Goal: Information Seeking & Learning: Learn about a topic

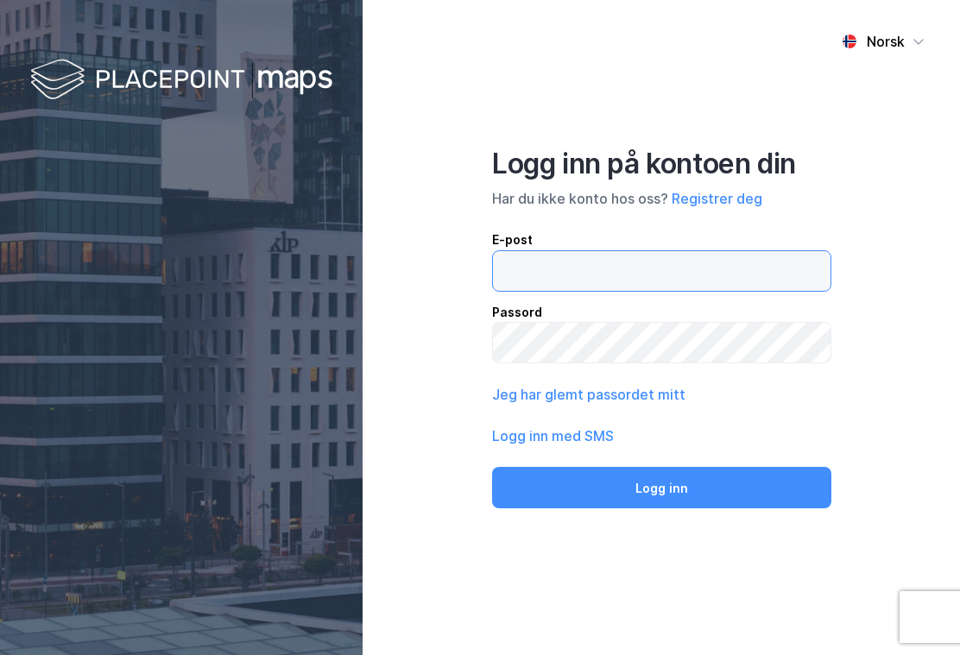
type input "[EMAIL_ADDRESS][DOMAIN_NAME]"
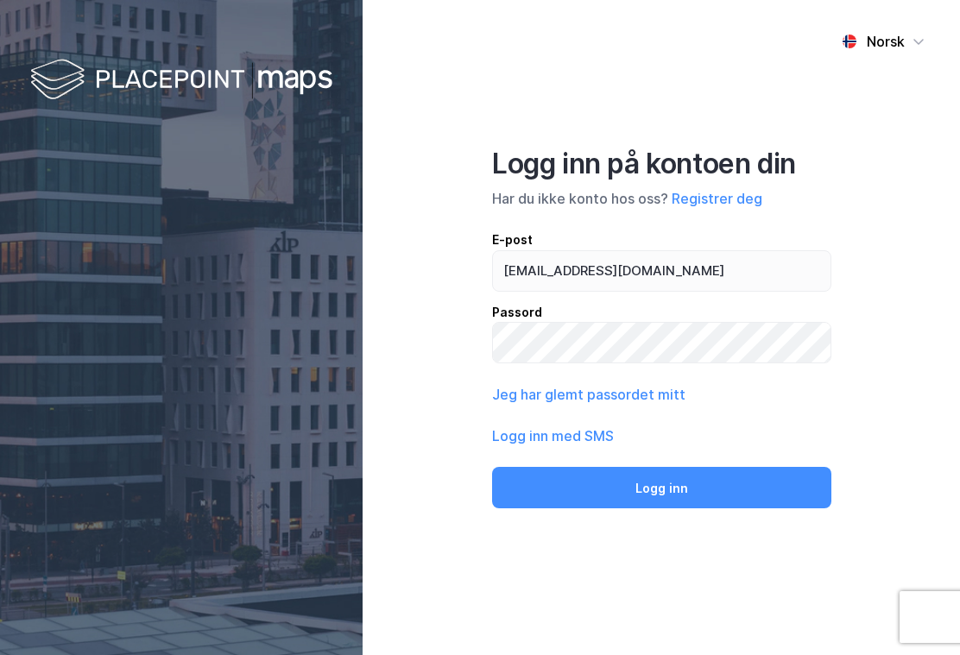
click at [661, 503] on button "Logg inn" at bounding box center [661, 487] width 339 height 41
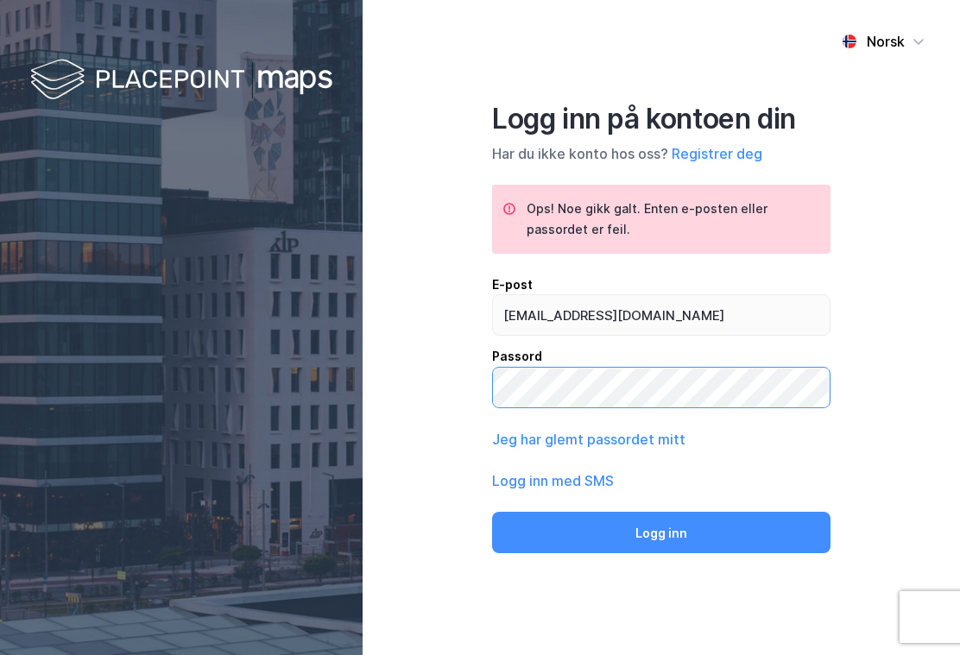
click at [661, 547] on button "Logg inn" at bounding box center [661, 532] width 339 height 41
click at [586, 491] on button "Logg inn med SMS" at bounding box center [553, 481] width 122 height 21
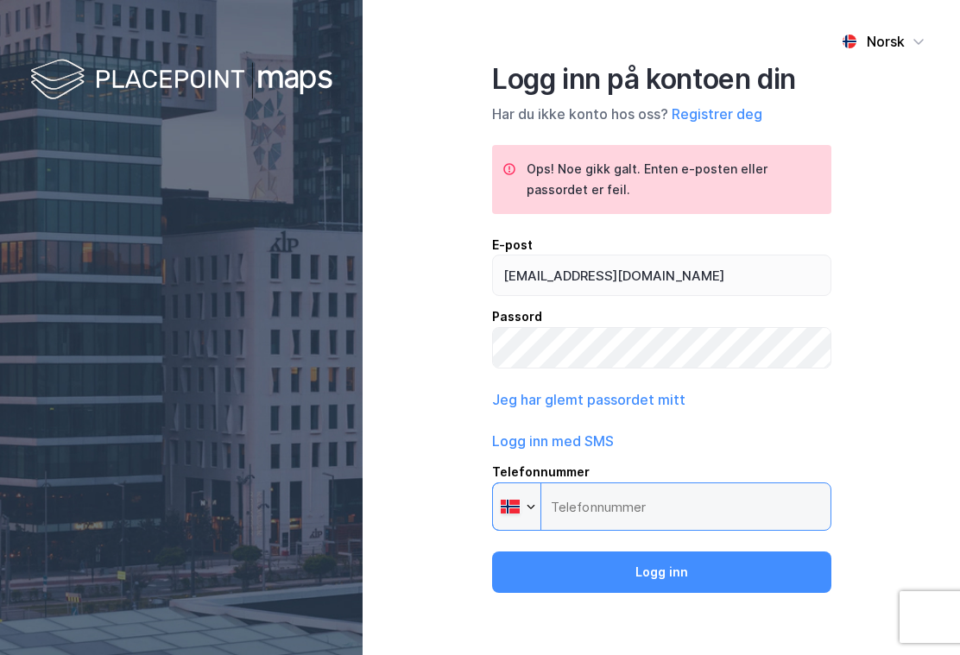
click at [617, 516] on input "Telefonnummer Phone" at bounding box center [661, 507] width 339 height 48
click at [665, 516] on input "Telefonnummer Phone" at bounding box center [661, 507] width 339 height 48
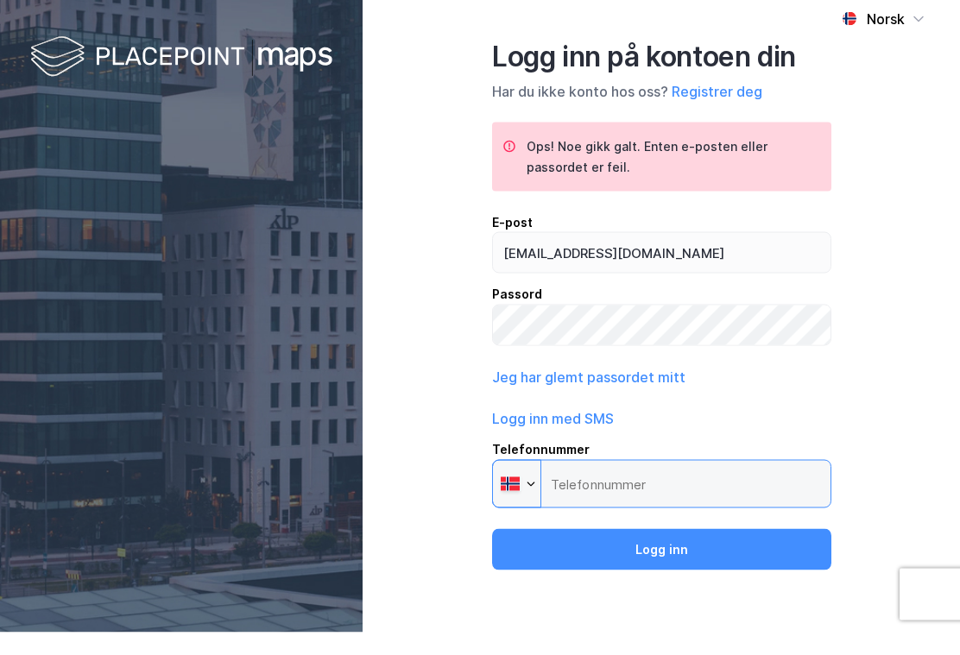
scroll to position [31, 0]
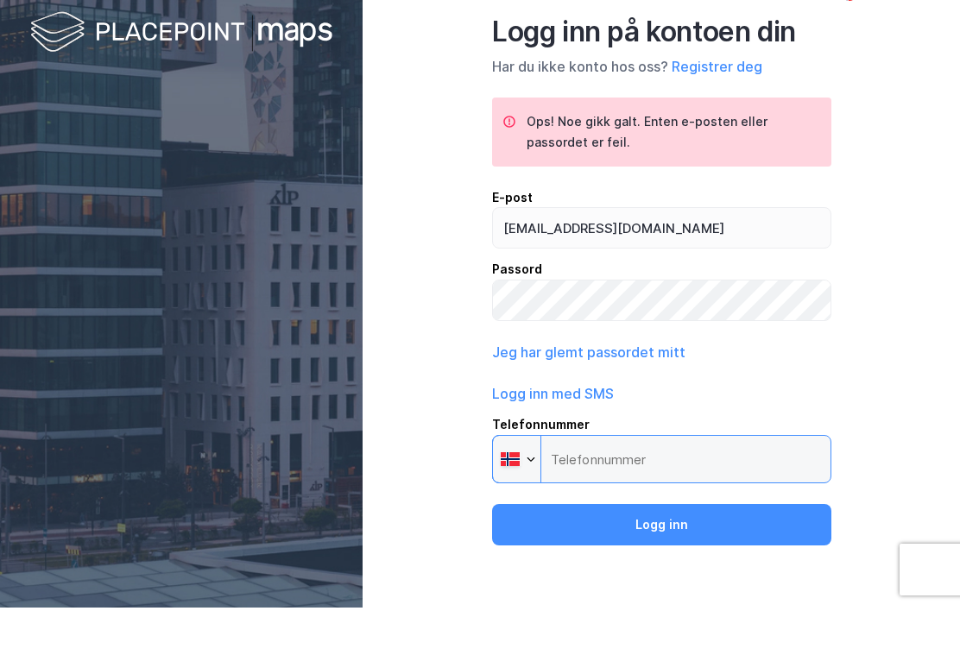
click at [633, 483] on input "Telefonnummer Phone" at bounding box center [661, 507] width 339 height 48
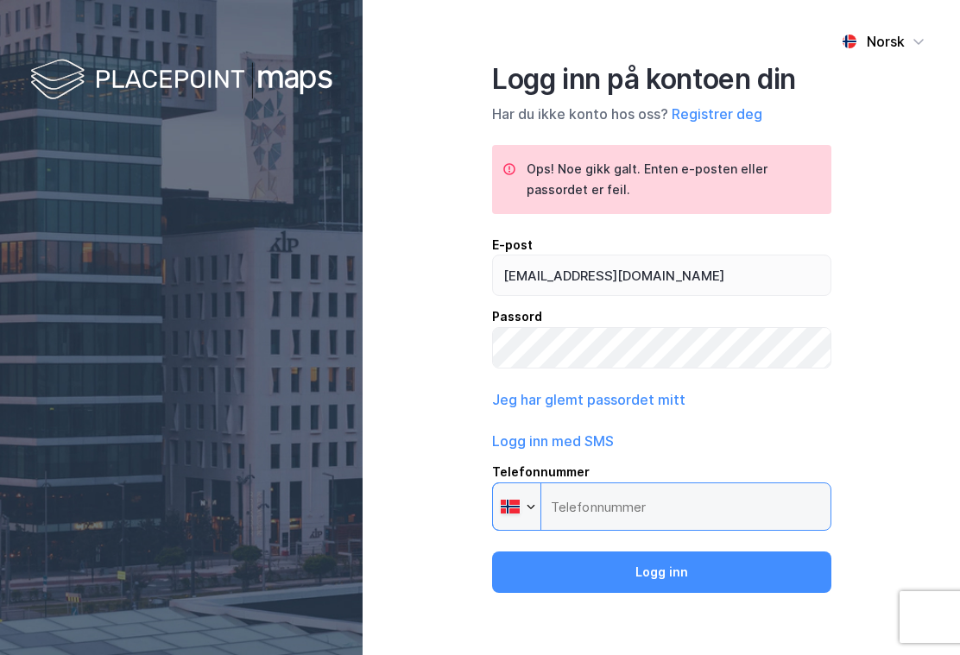
scroll to position [0, 0]
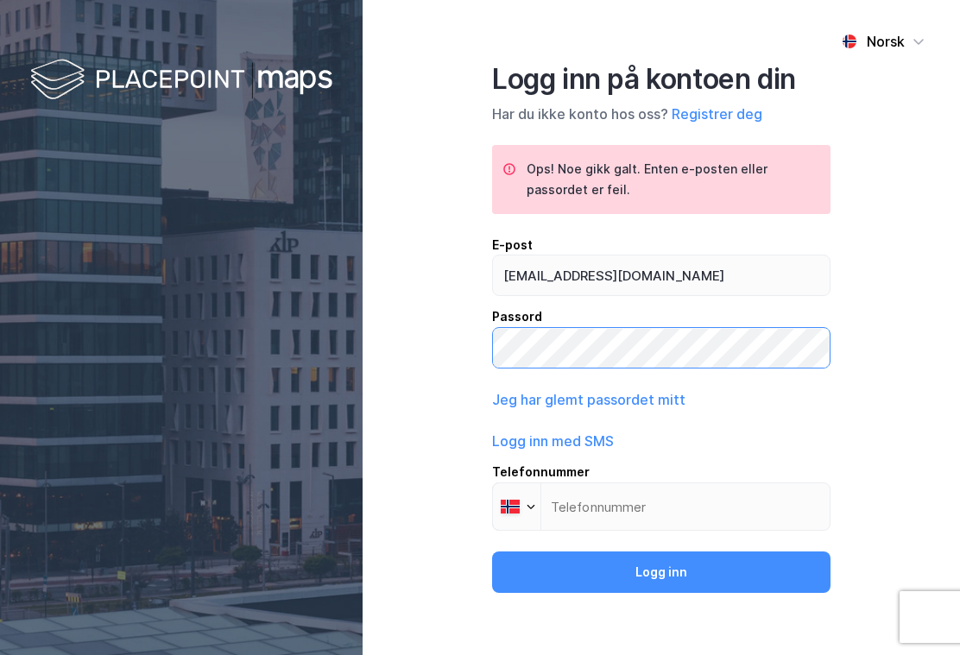
click at [661, 586] on button "Logg inn" at bounding box center [661, 572] width 339 height 41
click at [687, 585] on button "Logg inn" at bounding box center [661, 572] width 339 height 41
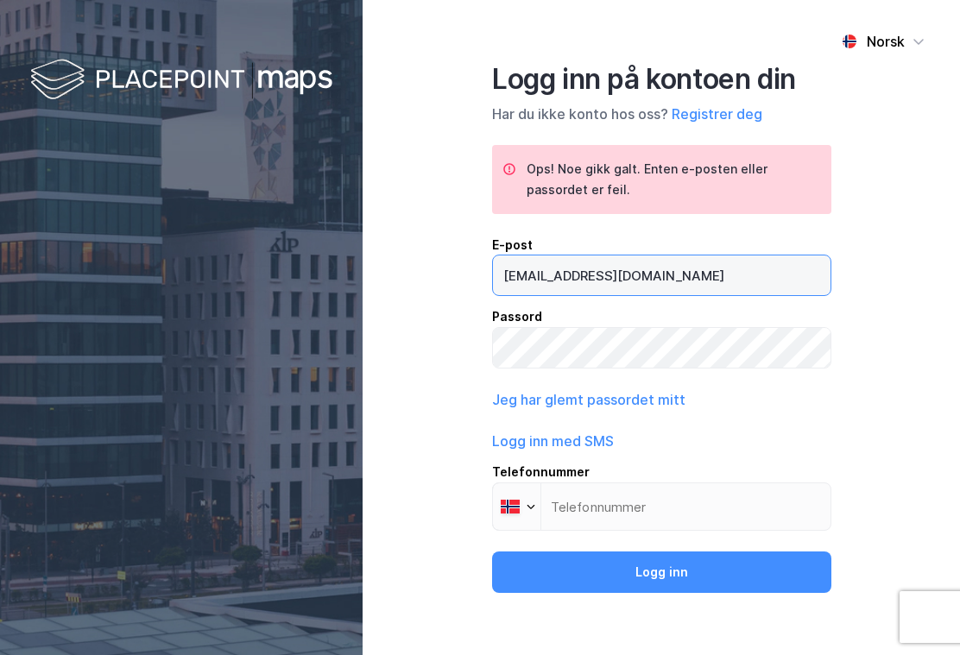
click at [651, 280] on input "[EMAIL_ADDRESS][DOMAIN_NAME]" at bounding box center [662, 276] width 338 height 40
click at [643, 287] on input "[EMAIL_ADDRESS][DOMAIN_NAME]" at bounding box center [662, 276] width 338 height 40
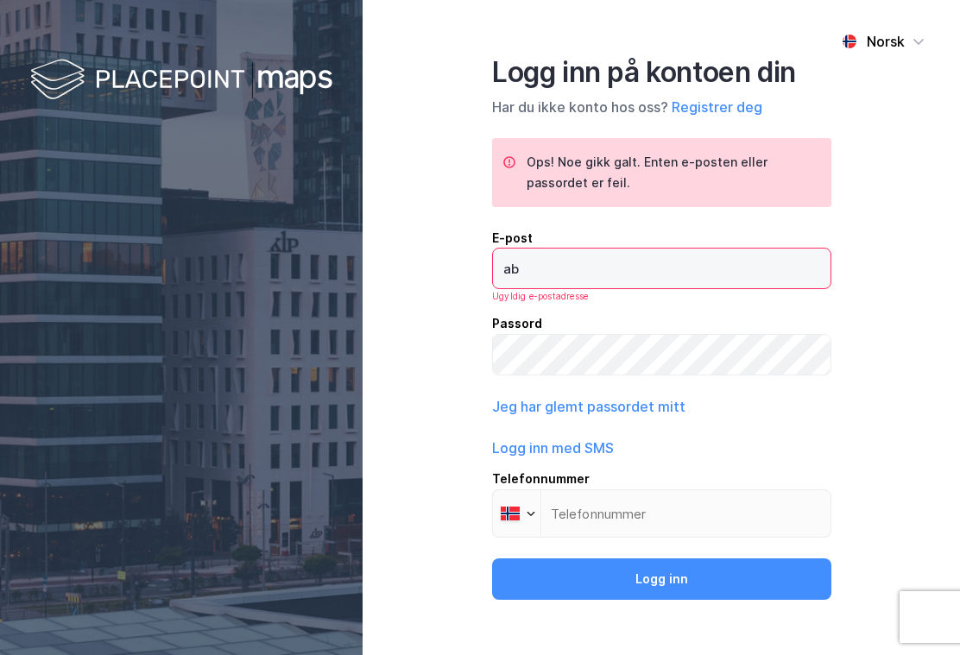
type input "a"
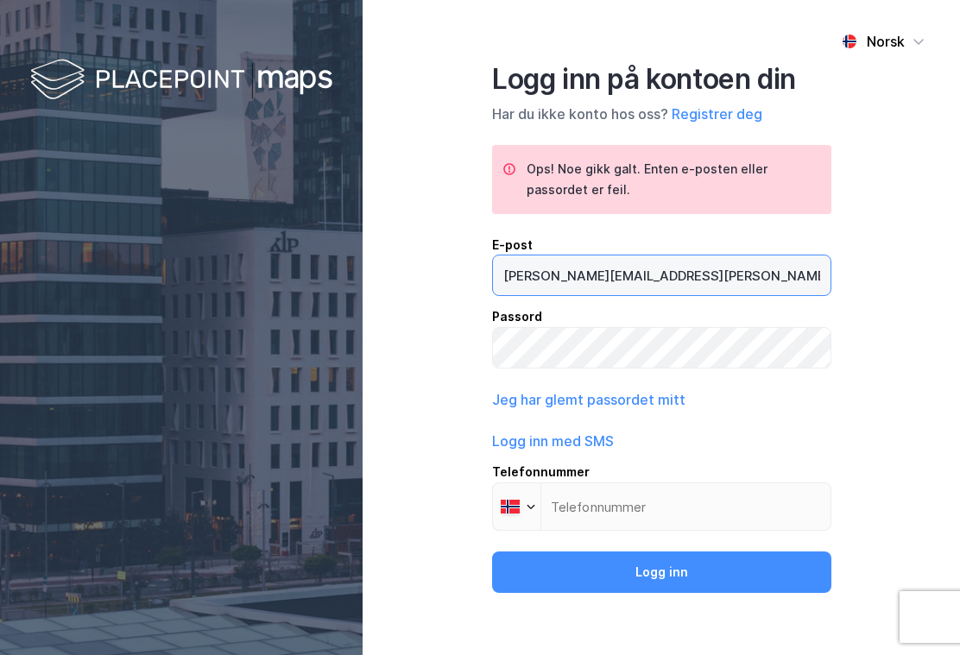
type input "[PERSON_NAME][EMAIL_ADDRESS][PERSON_NAME][DOMAIN_NAME]"
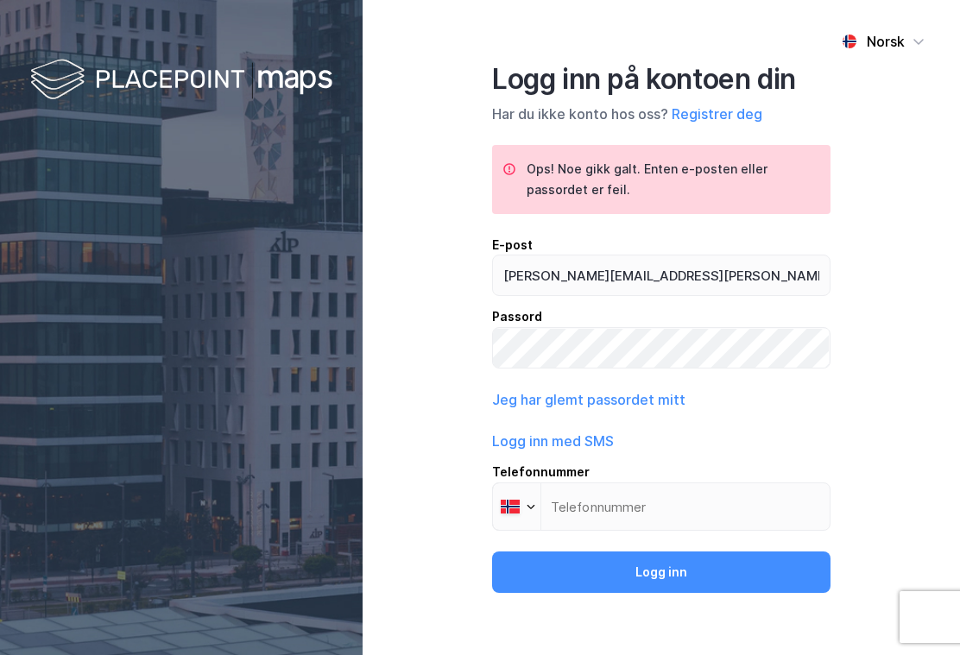
click at [680, 581] on button "Logg inn" at bounding box center [661, 572] width 339 height 41
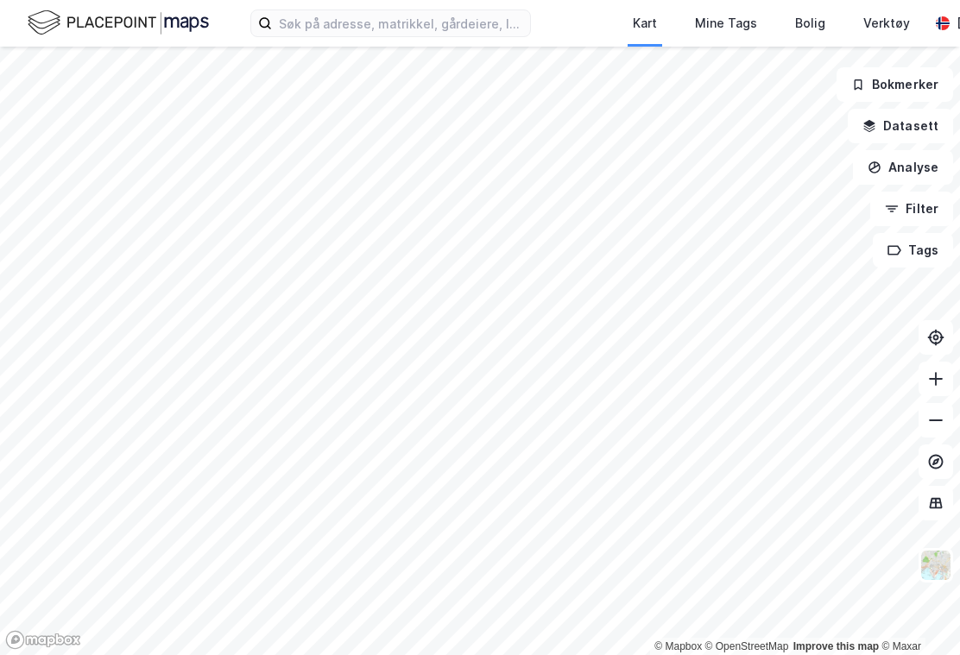
click at [921, 343] on button at bounding box center [936, 337] width 35 height 35
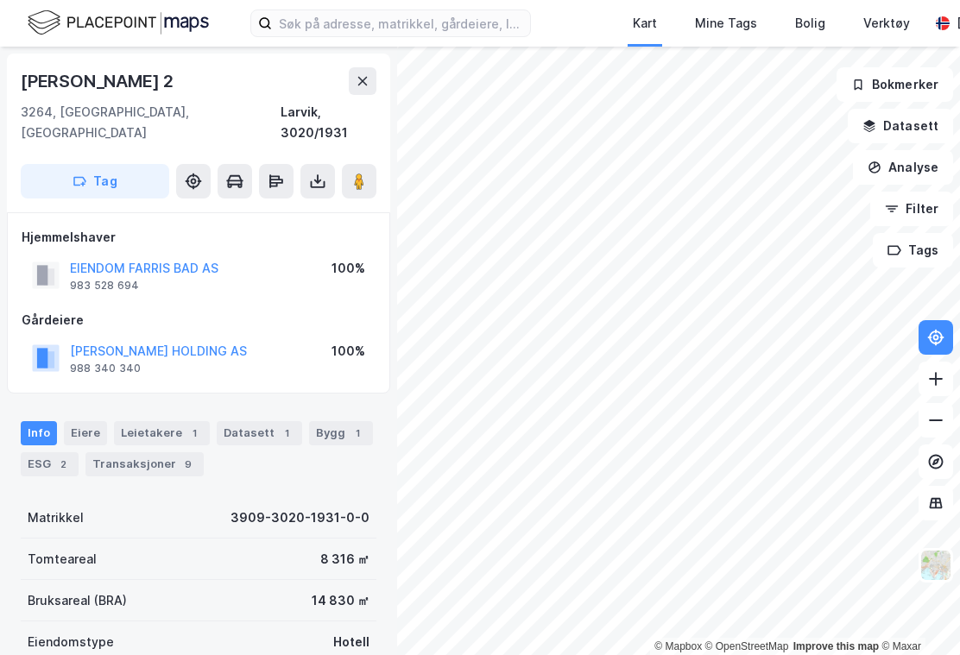
click at [374, 82] on button at bounding box center [363, 81] width 28 height 28
click at [0, 0] on button "[PERSON_NAME] HOLDING AS" at bounding box center [0, 0] width 0 height 0
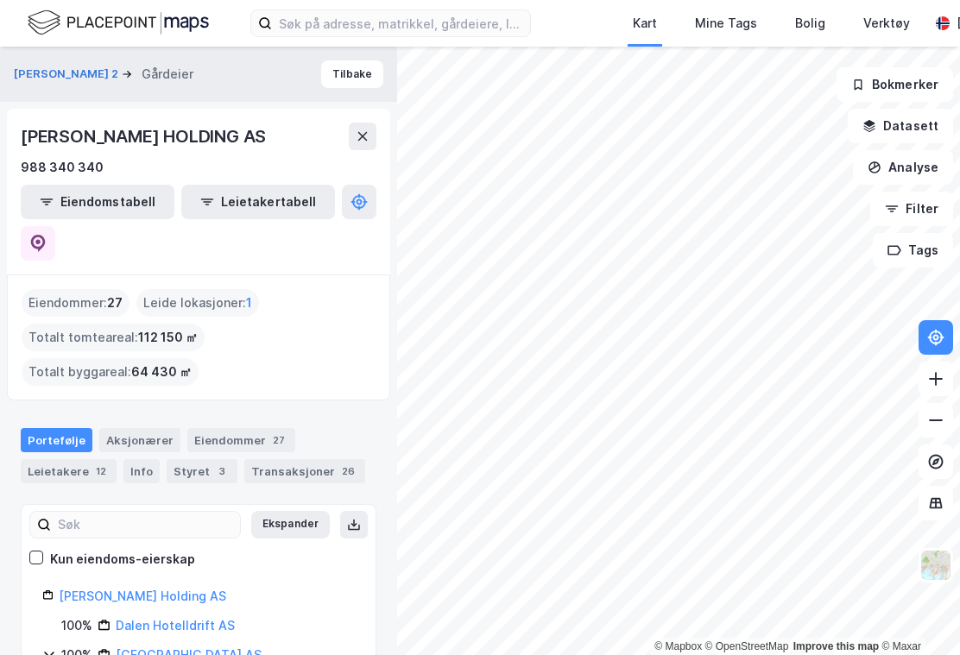
click at [207, 459] on div "Styret 3" at bounding box center [202, 471] width 71 height 24
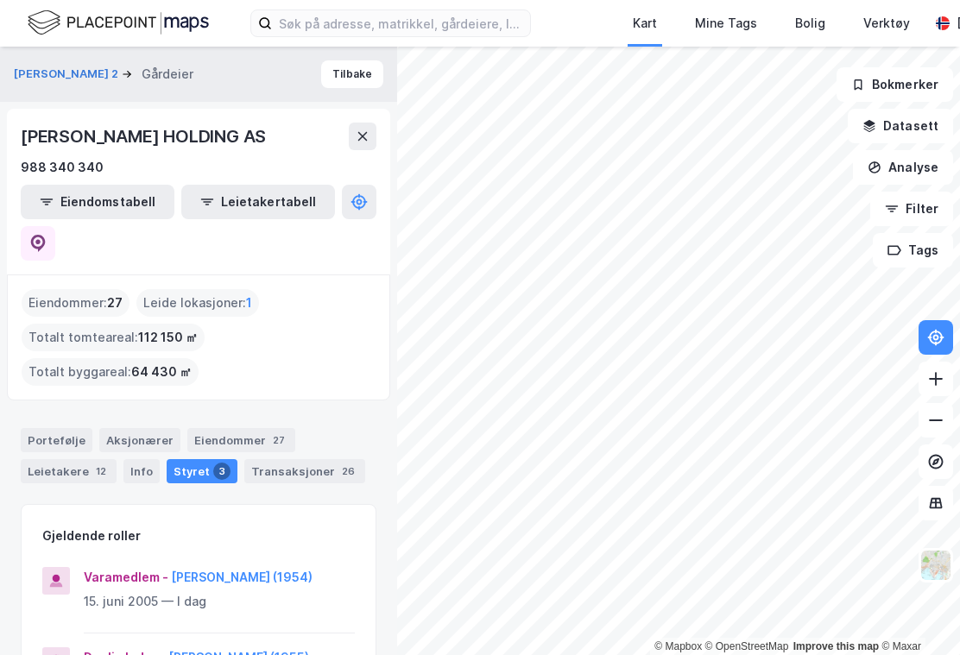
scroll to position [-1, 0]
click at [149, 459] on div "Info" at bounding box center [141, 471] width 36 height 24
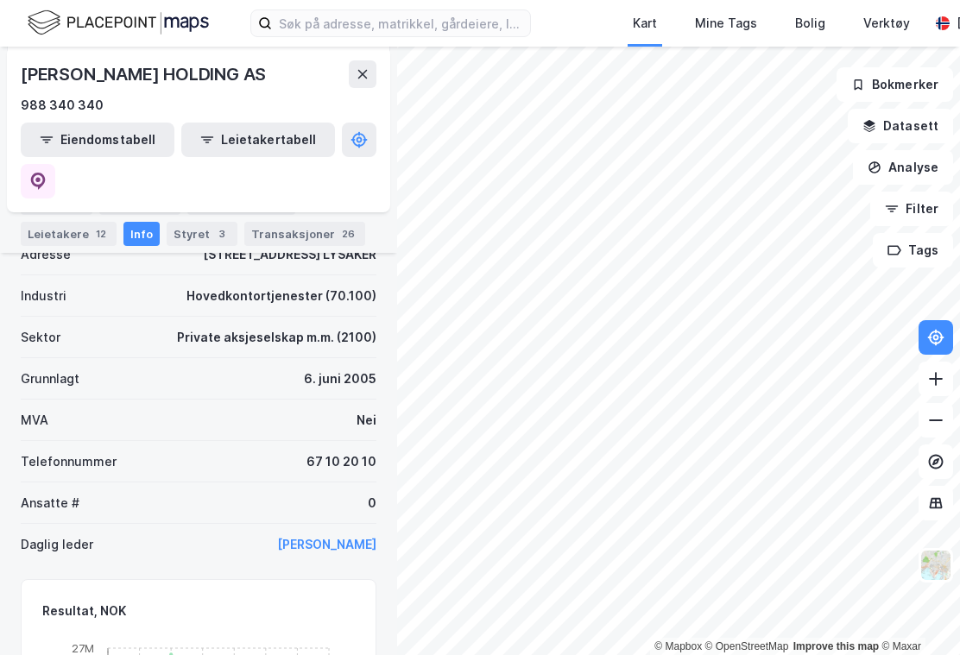
scroll to position [313, 0]
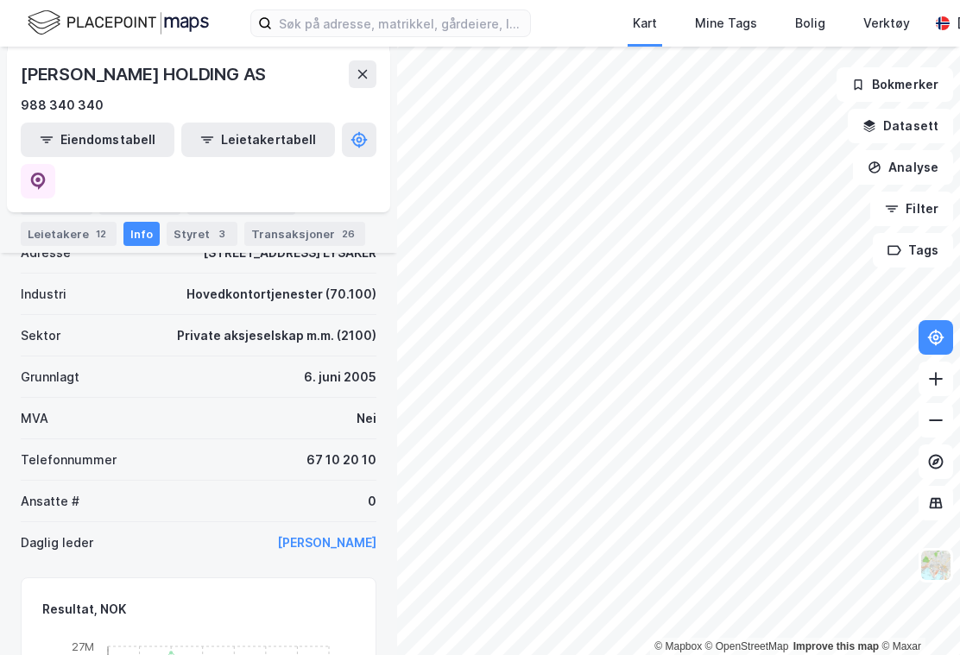
click at [0, 0] on button "[PERSON_NAME]" at bounding box center [0, 0] width 0 height 0
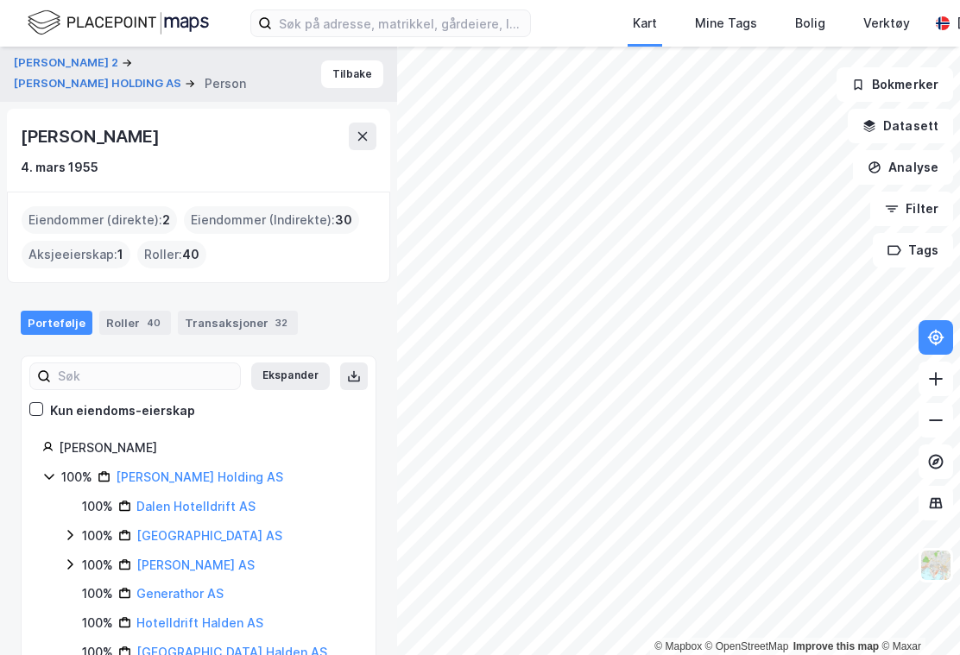
click at [136, 326] on div "Roller 40" at bounding box center [135, 323] width 72 height 24
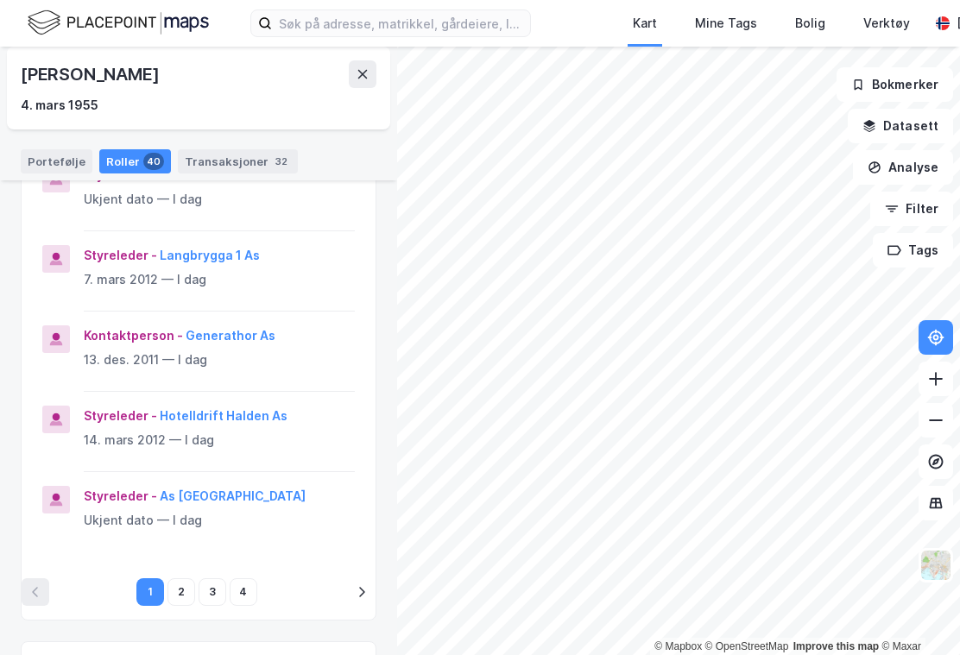
scroll to position [680, 0]
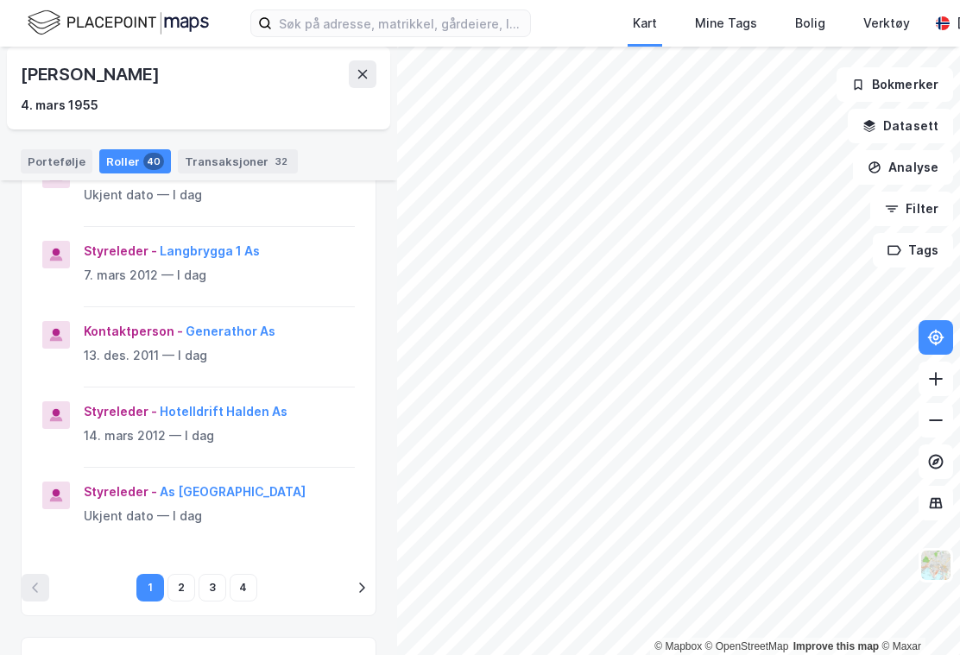
click at [181, 574] on button "2" at bounding box center [182, 588] width 28 height 28
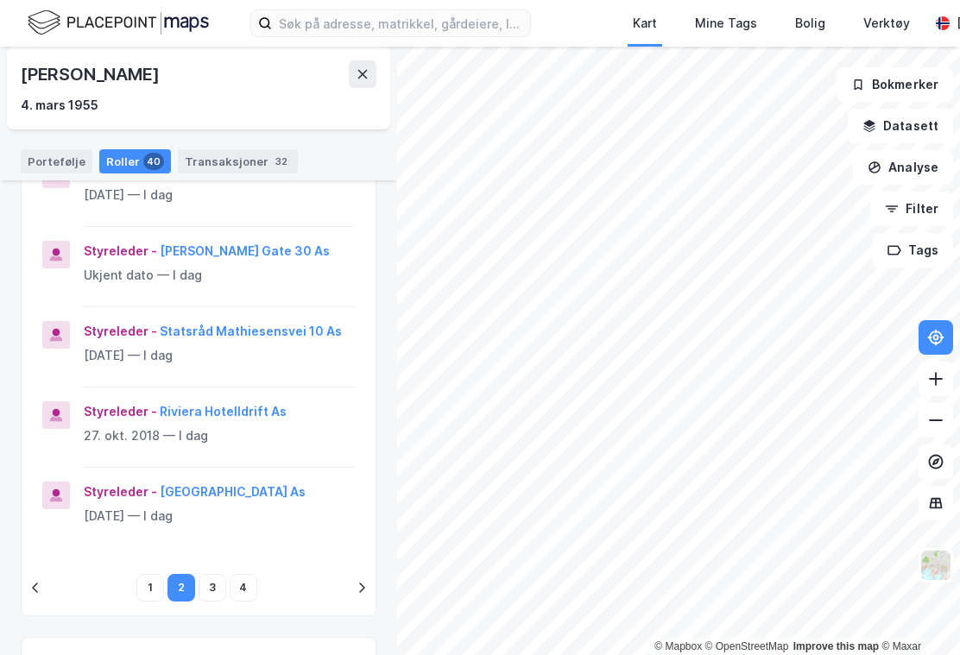
click at [215, 574] on button "3" at bounding box center [213, 588] width 28 height 28
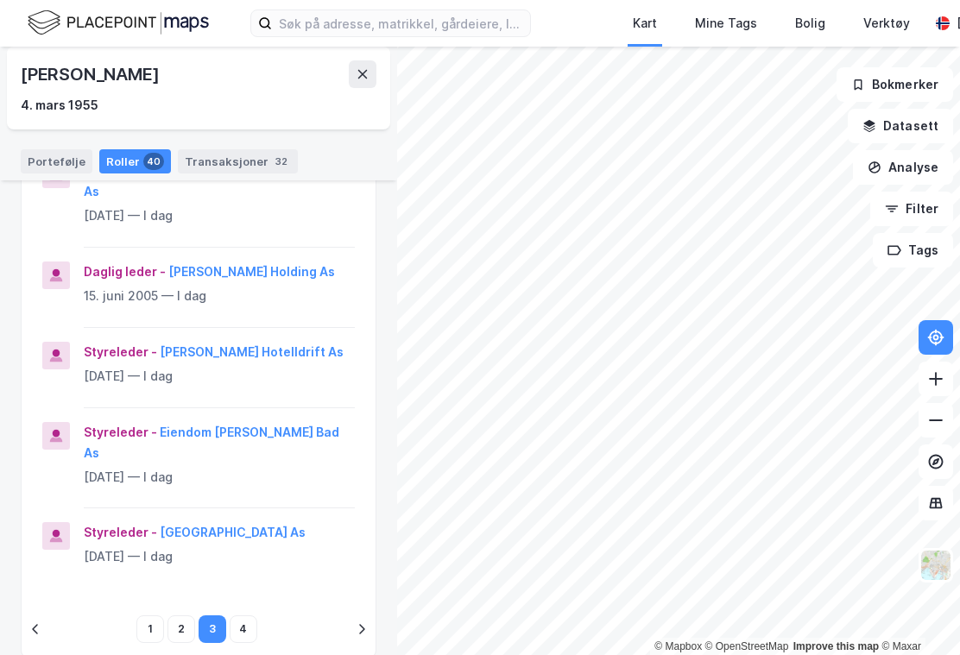
click at [251, 616] on button "4" at bounding box center [244, 630] width 28 height 28
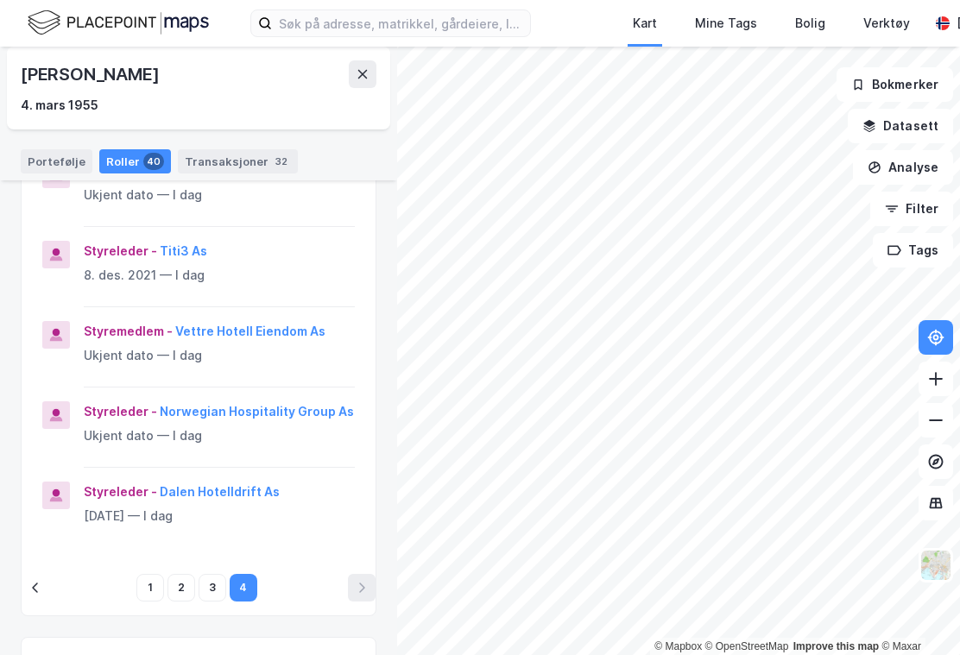
click at [252, 167] on div "Transaksjoner 32" at bounding box center [238, 161] width 120 height 24
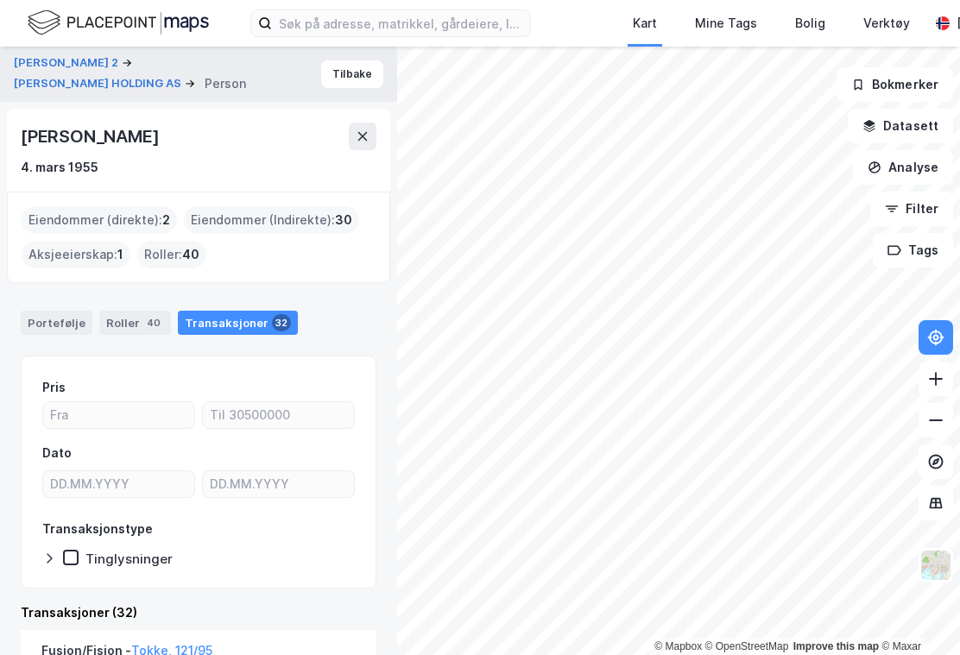
click at [60, 316] on div "Portefølje" at bounding box center [57, 323] width 72 height 24
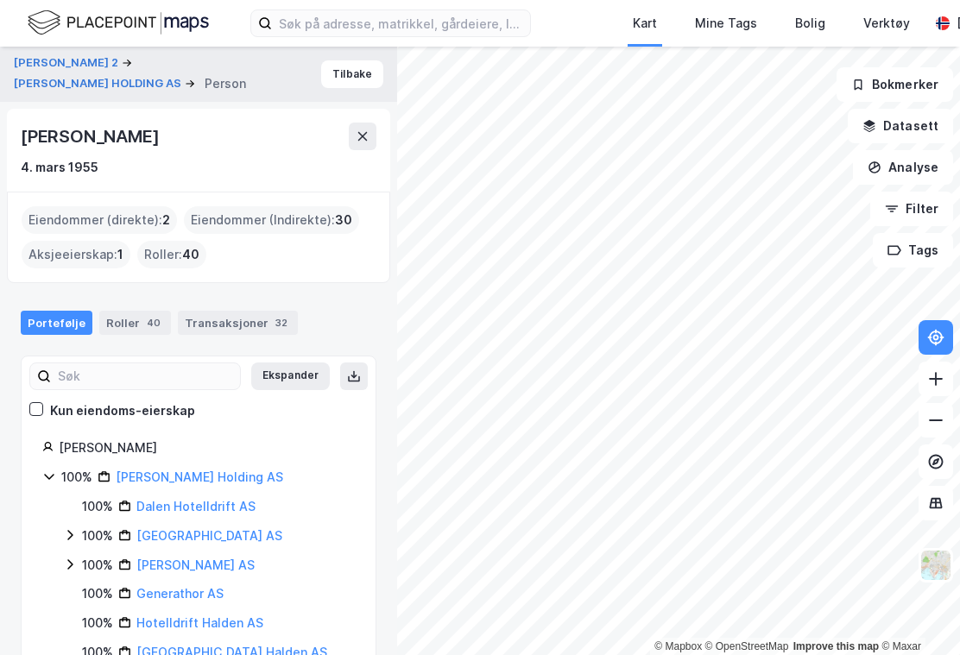
click at [351, 85] on button "Tilbake" at bounding box center [352, 74] width 62 height 28
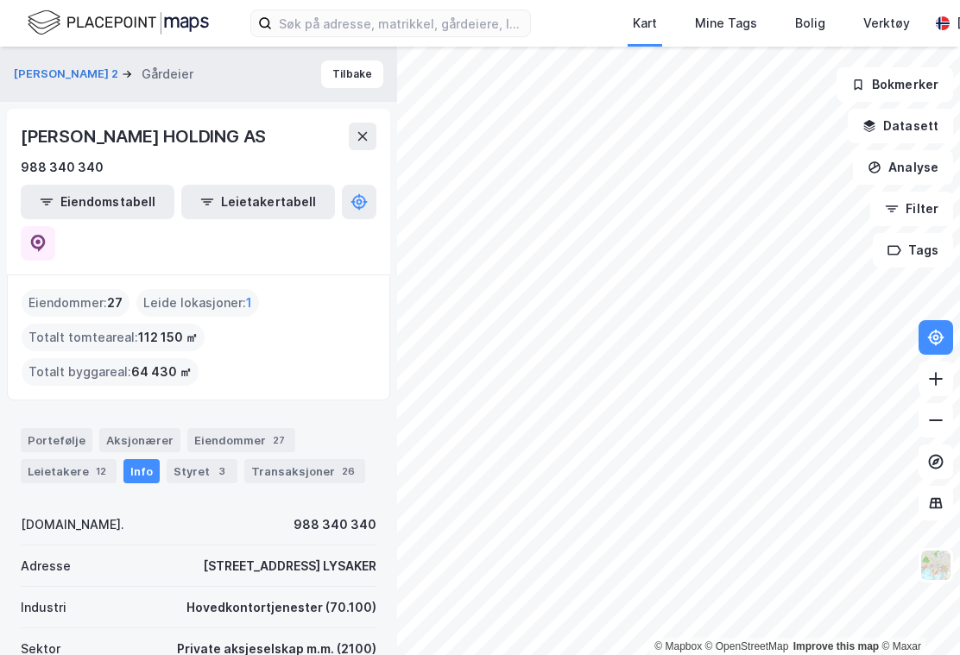
click at [371, 76] on button "Tilbake" at bounding box center [352, 74] width 62 height 28
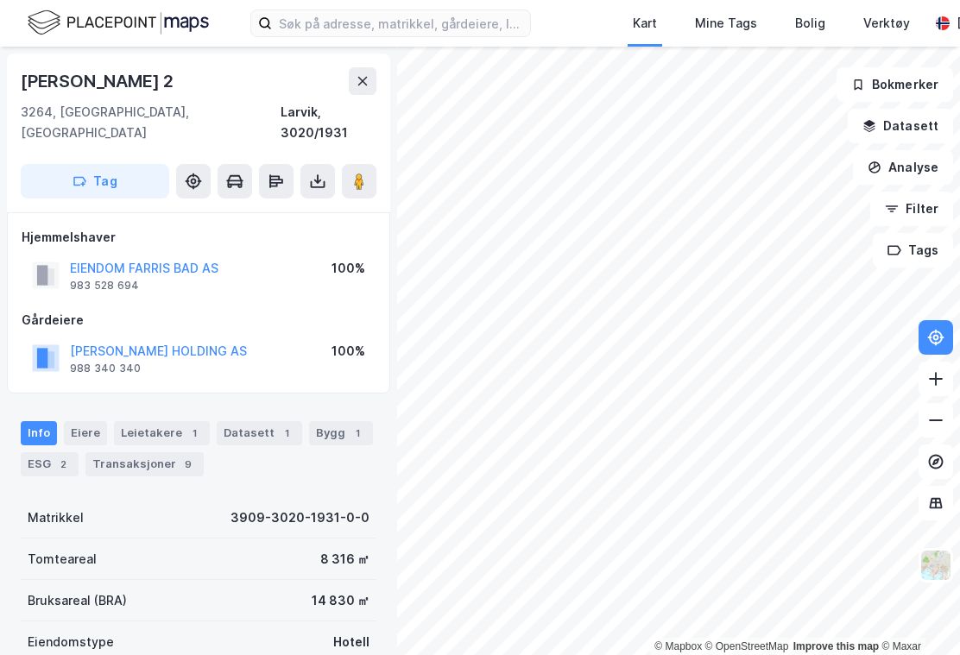
click at [0, 0] on button "EIENDOM FARRIS BAD AS" at bounding box center [0, 0] width 0 height 0
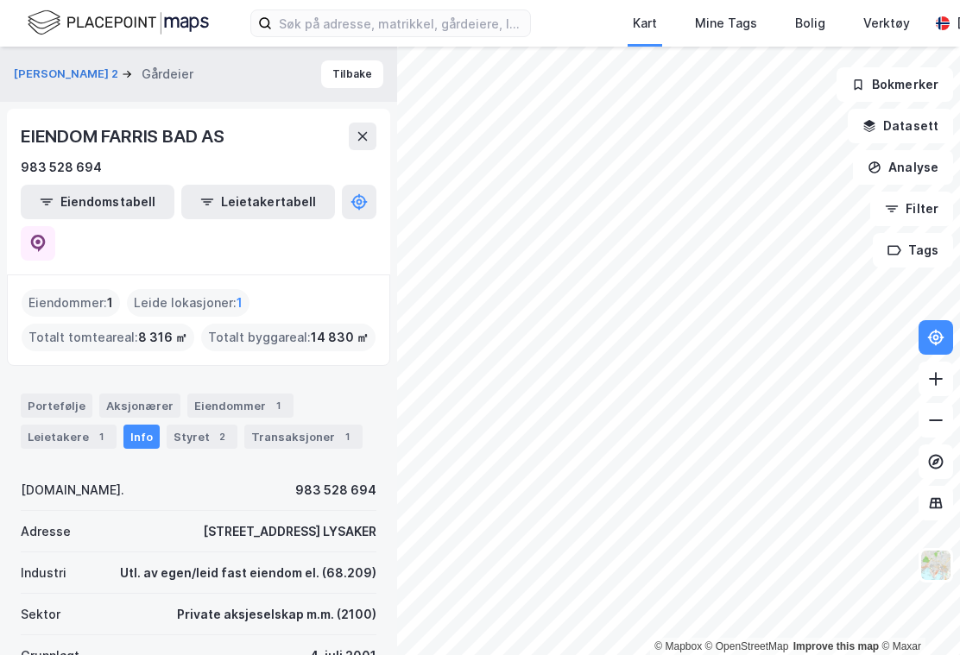
click at [366, 62] on button "Tilbake" at bounding box center [352, 74] width 62 height 28
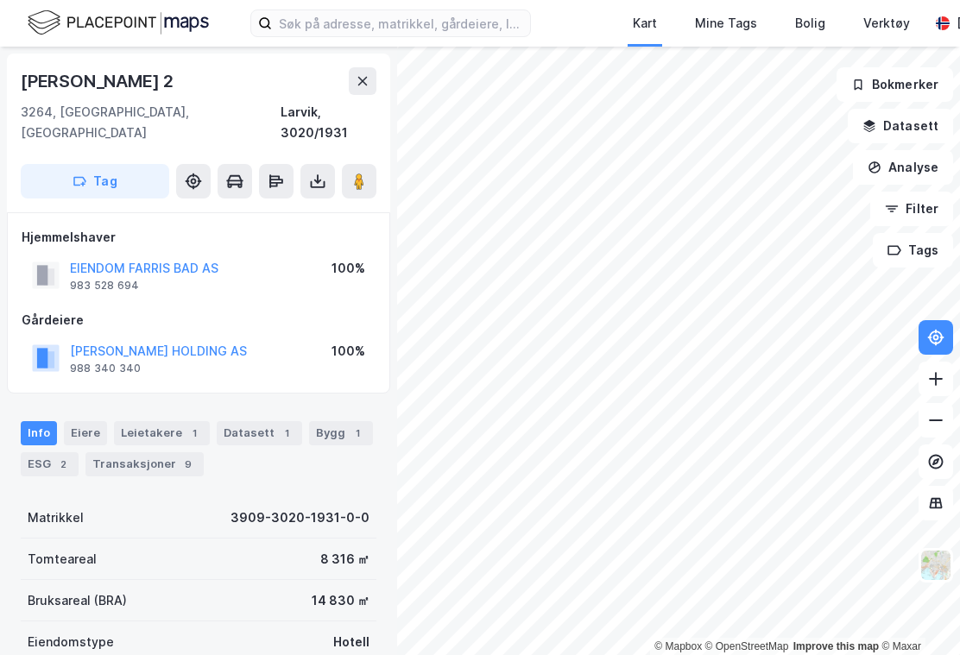
click at [191, 255] on div "EIENDOM [PERSON_NAME] BAD AS 983 528 694 100%" at bounding box center [199, 275] width 354 height 41
click at [0, 0] on button "EIENDOM FARRIS BAD AS" at bounding box center [0, 0] width 0 height 0
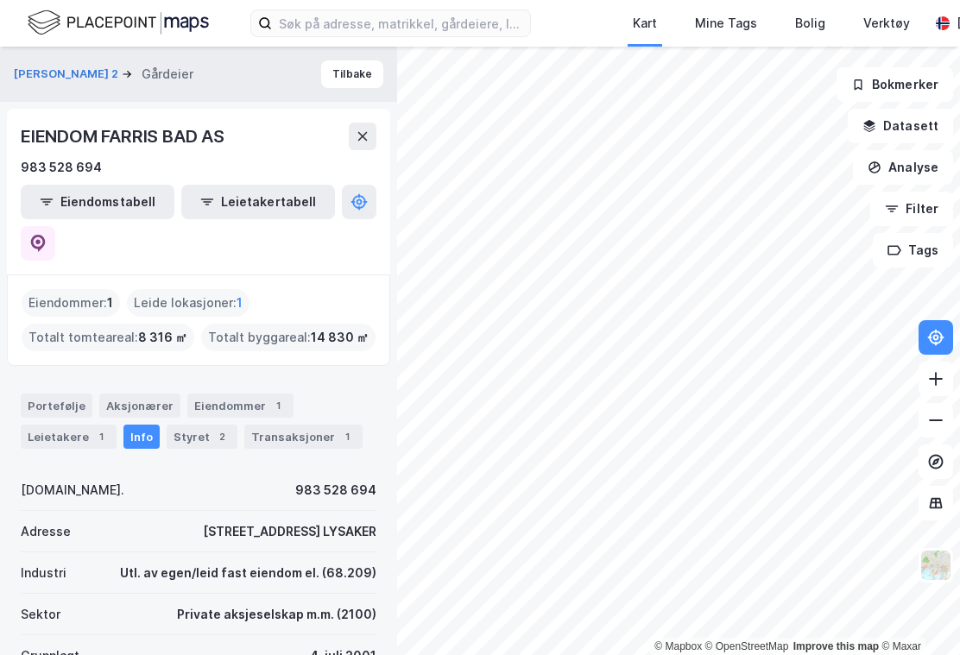
click at [55, 226] on button at bounding box center [38, 243] width 35 height 35
click at [364, 73] on button "Tilbake" at bounding box center [352, 74] width 62 height 28
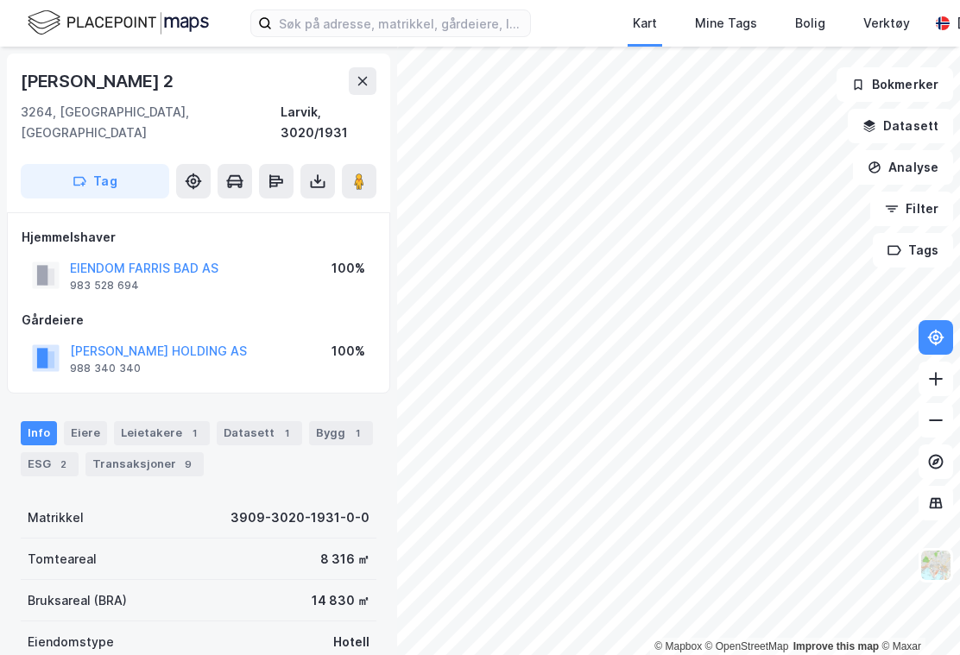
click at [352, 85] on button at bounding box center [363, 81] width 28 height 28
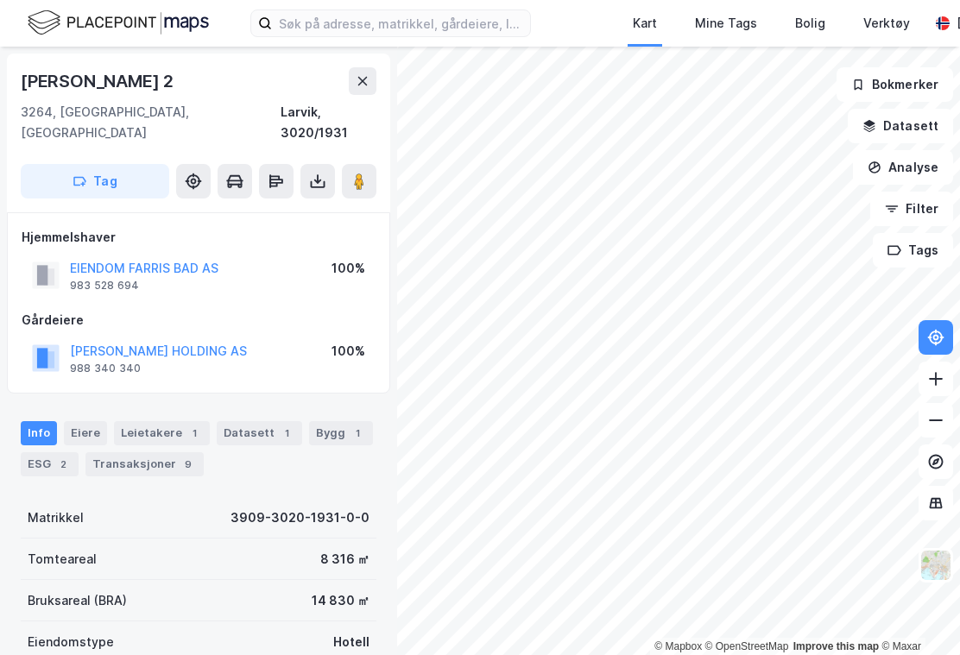
click at [83, 421] on div "Eiere" at bounding box center [85, 433] width 43 height 24
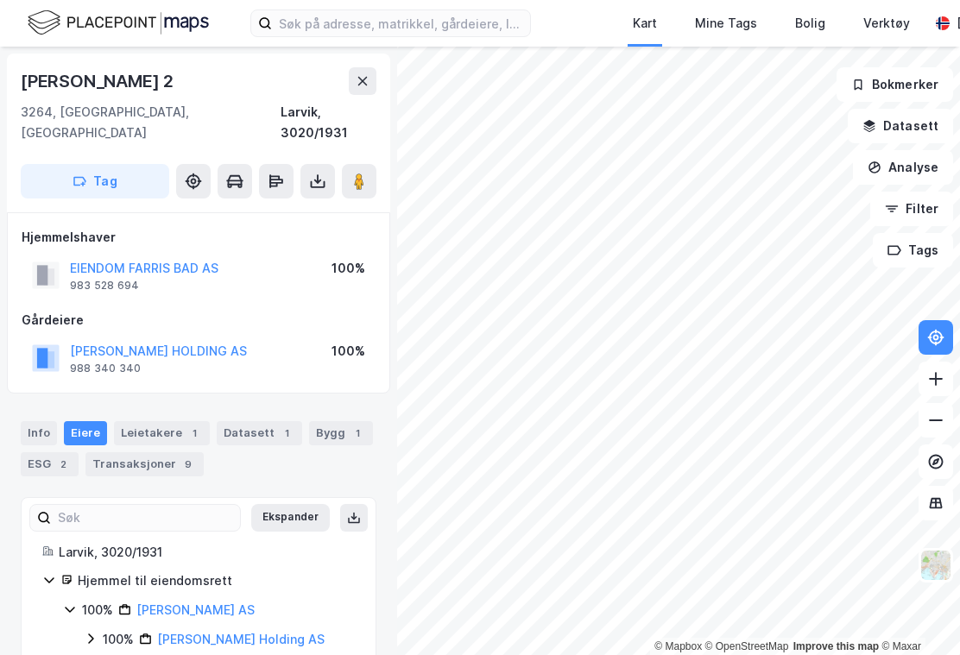
click at [915, 133] on button "Datasett" at bounding box center [900, 126] width 105 height 35
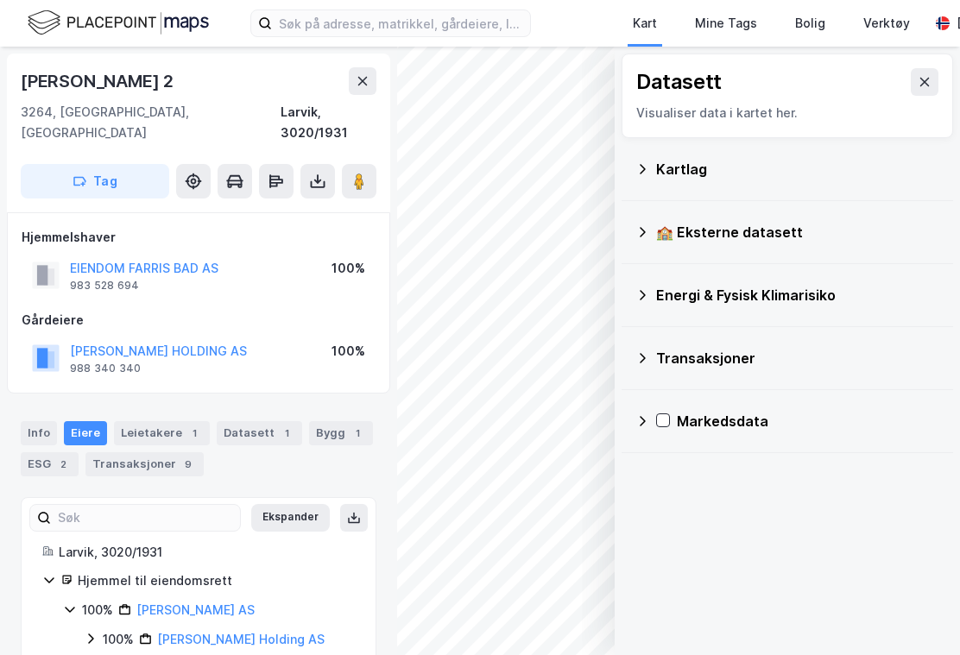
click at [654, 170] on div "Kartlag" at bounding box center [788, 169] width 304 height 41
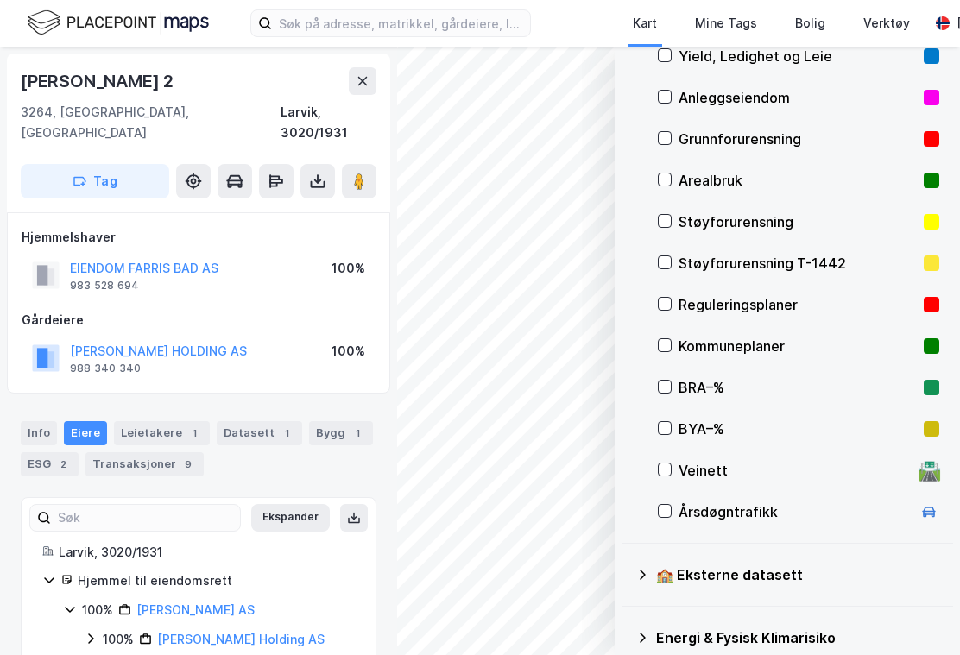
scroll to position [153, 0]
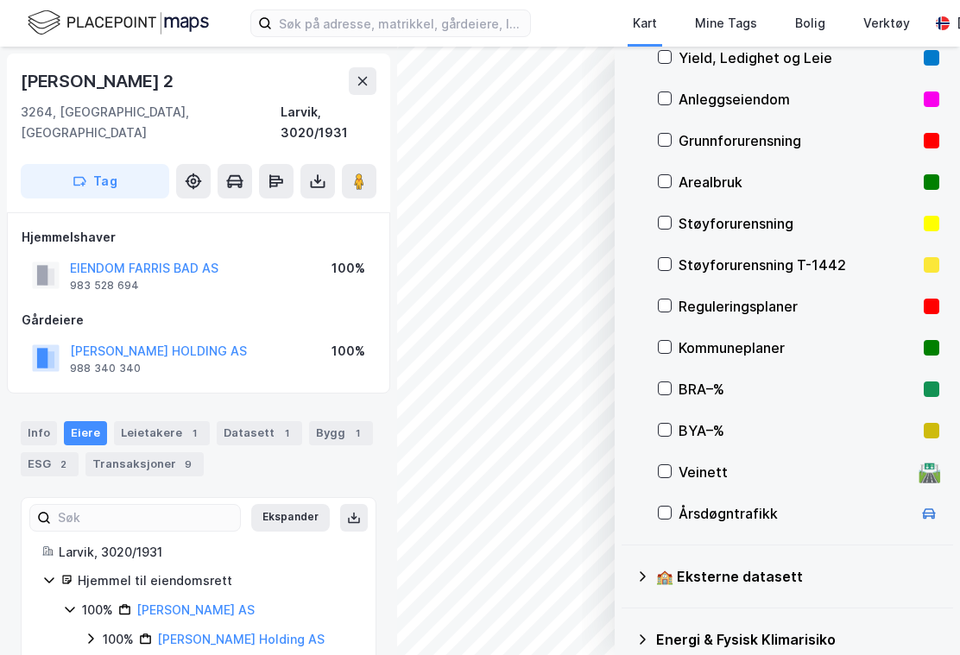
click at [653, 312] on div "Kartlag Yield, Ledighet og Leie Anleggseiendom Grunnforurensning Arealbruk Støy…" at bounding box center [788, 265] width 332 height 560
click at [659, 300] on icon at bounding box center [665, 306] width 12 height 12
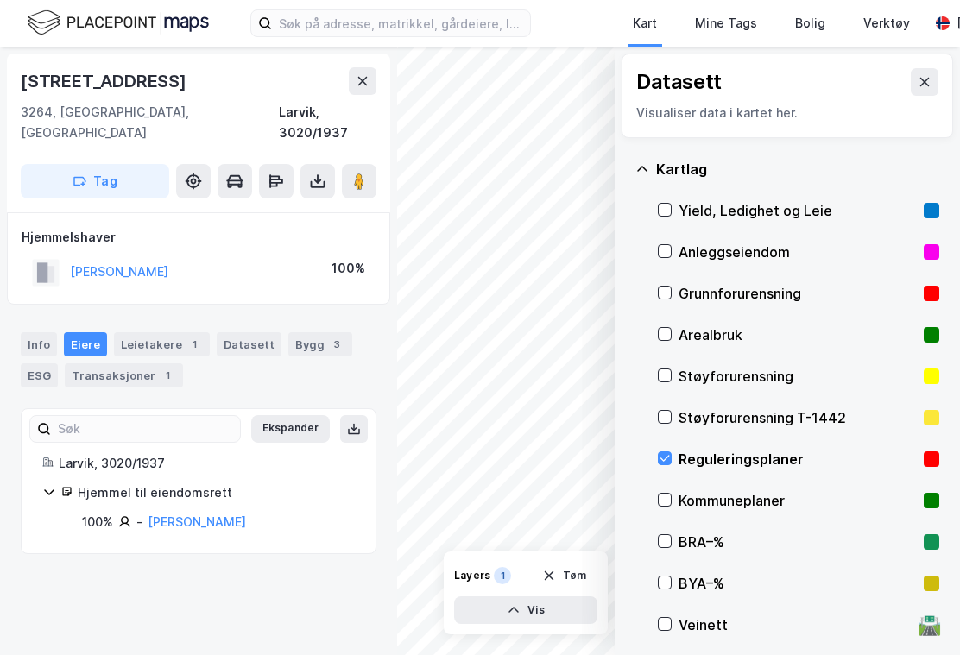
click at [918, 84] on icon at bounding box center [925, 82] width 14 height 14
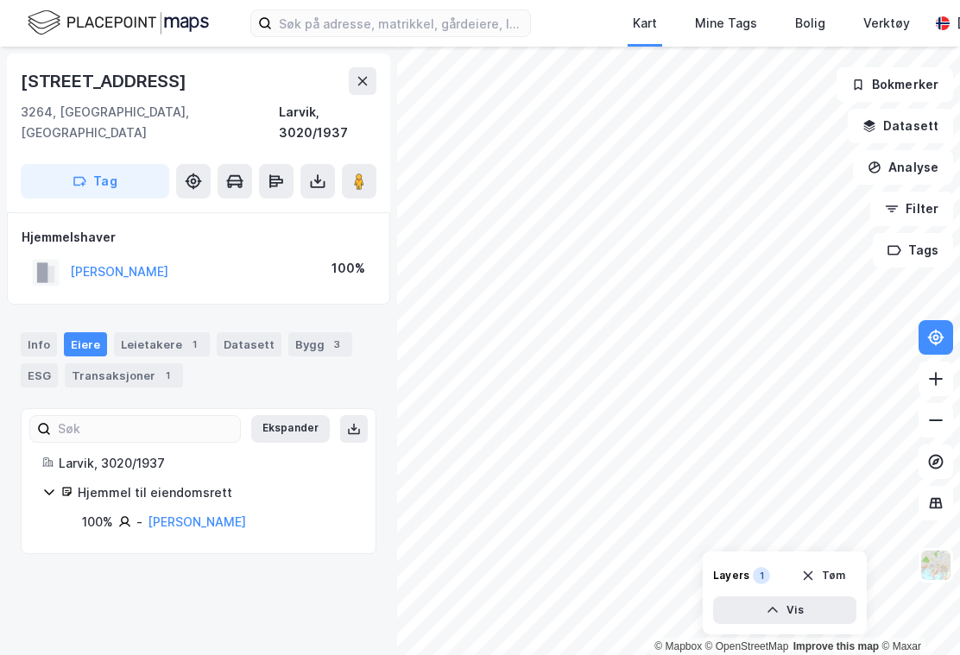
click at [373, 86] on button at bounding box center [363, 81] width 28 height 28
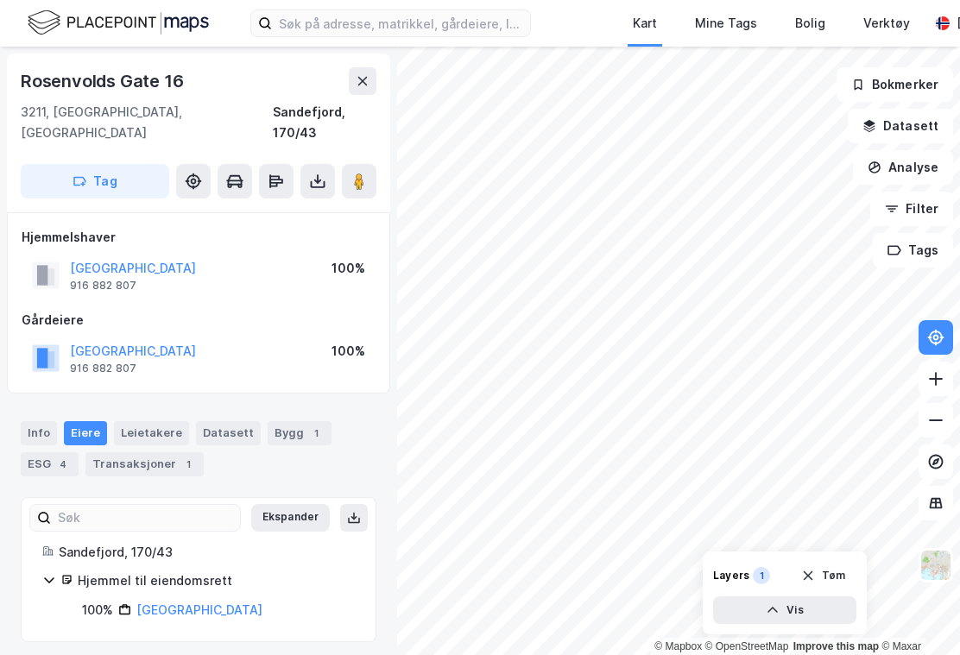
click at [228, 173] on icon at bounding box center [234, 181] width 17 height 17
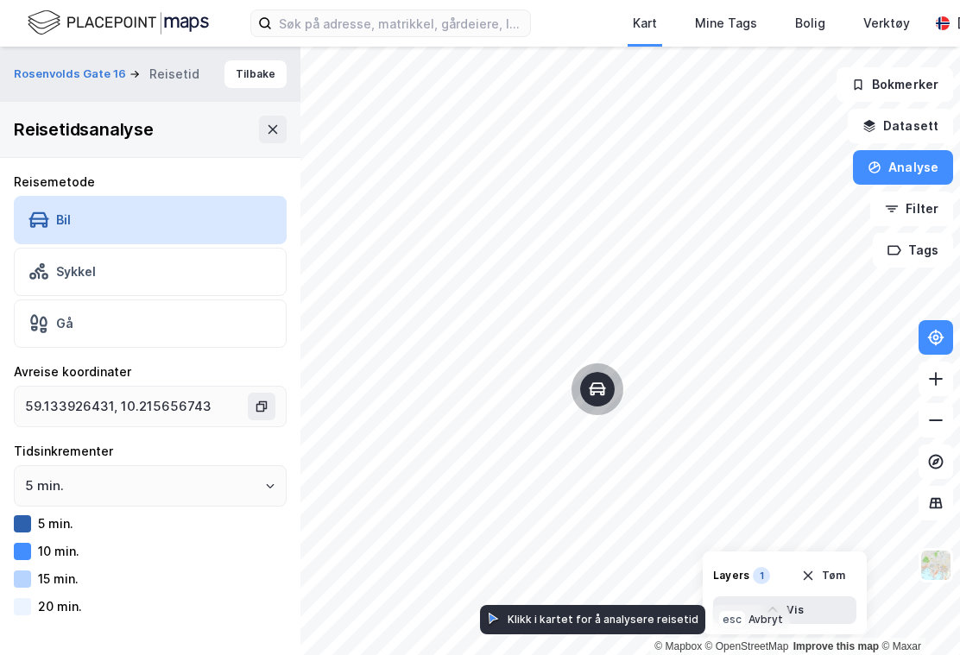
click at [72, 330] on div "Gå" at bounding box center [64, 323] width 17 height 15
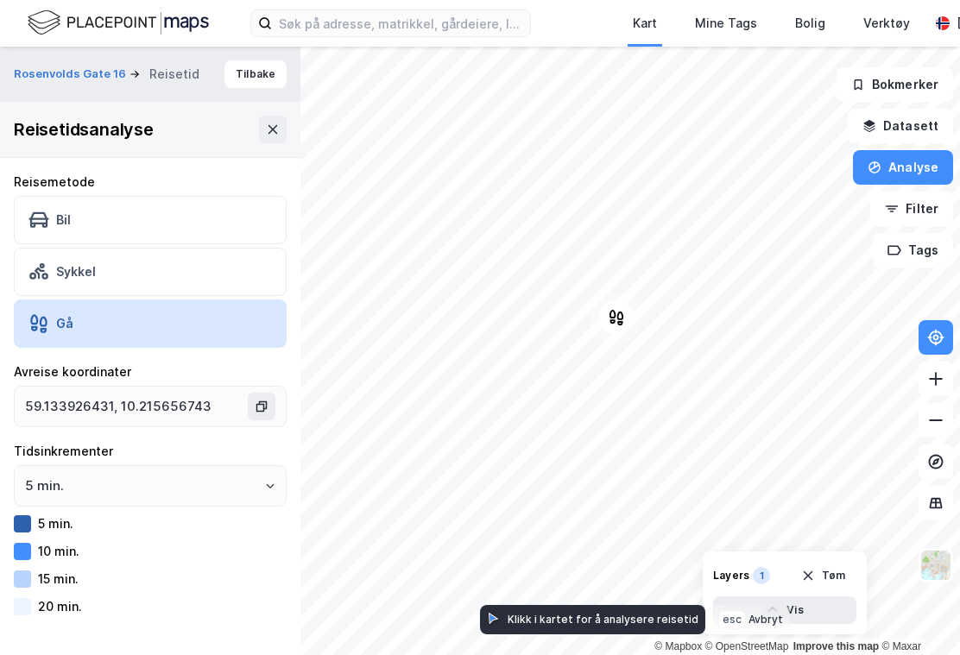
click at [899, 141] on button "Datasett" at bounding box center [900, 126] width 105 height 35
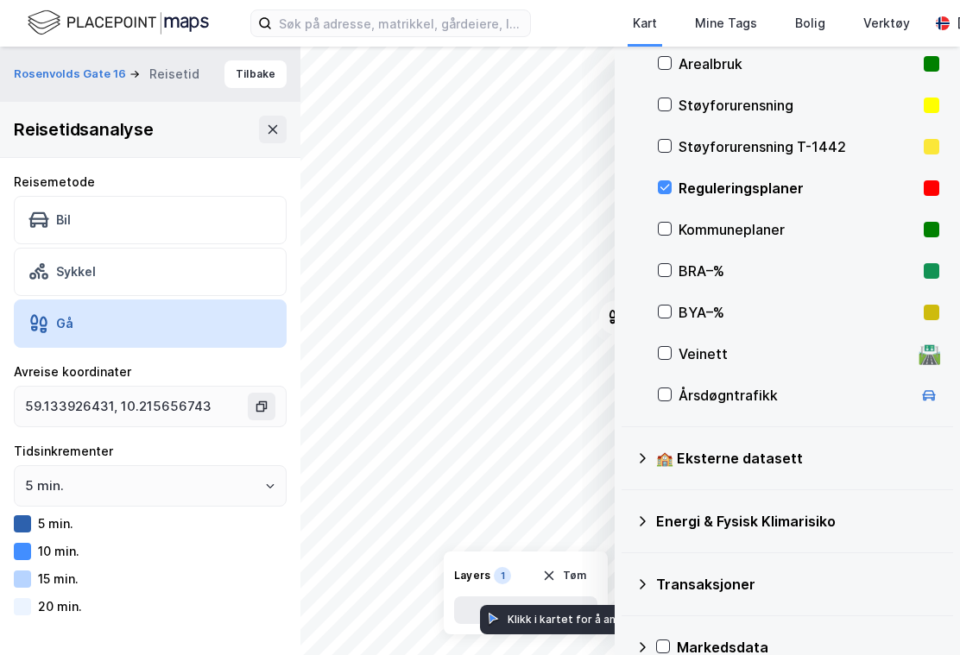
scroll to position [270, 0]
click at [641, 465] on icon at bounding box center [643, 460] width 14 height 14
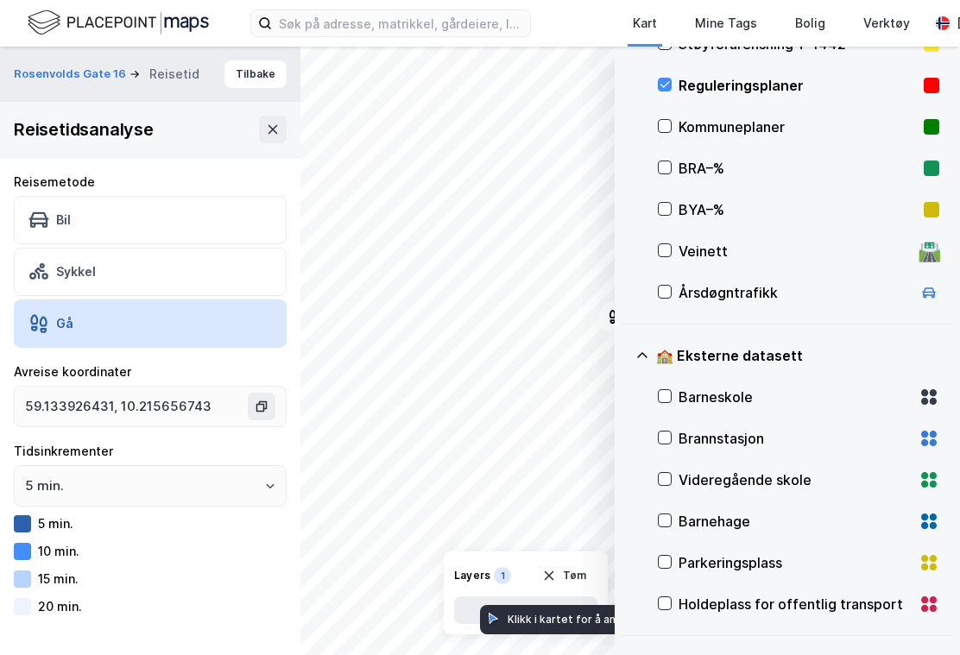
scroll to position [381, 0]
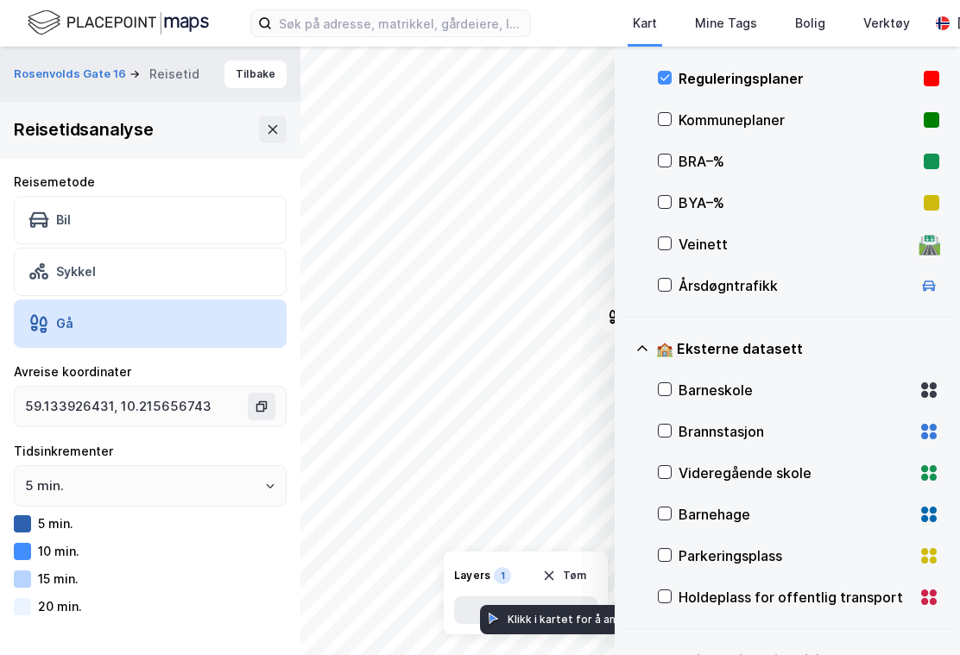
click at [669, 394] on icon at bounding box center [665, 389] width 12 height 12
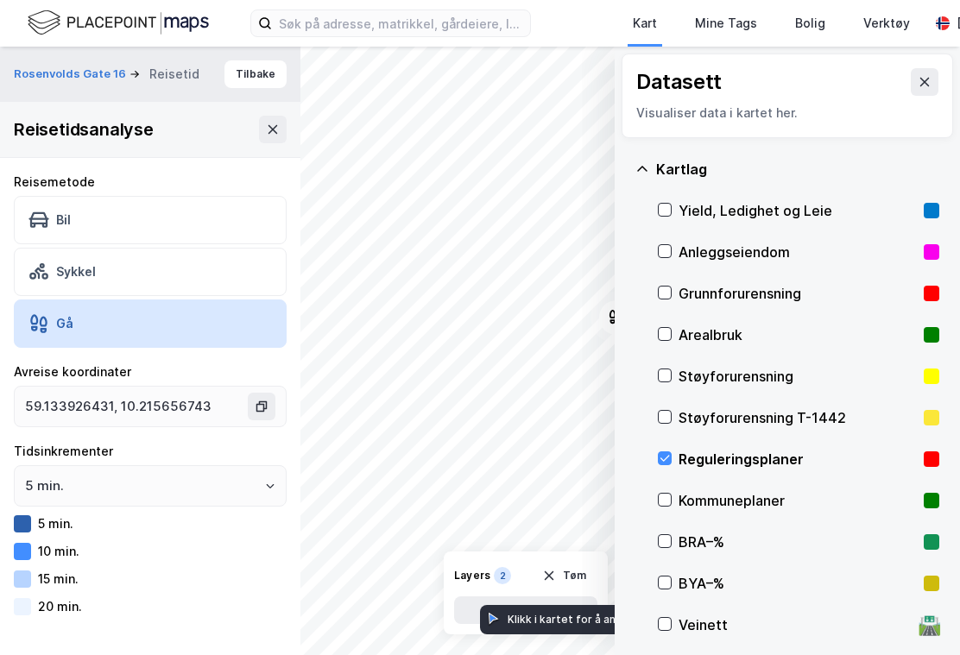
scroll to position [0, 0]
click at [920, 84] on icon at bounding box center [925, 82] width 14 height 14
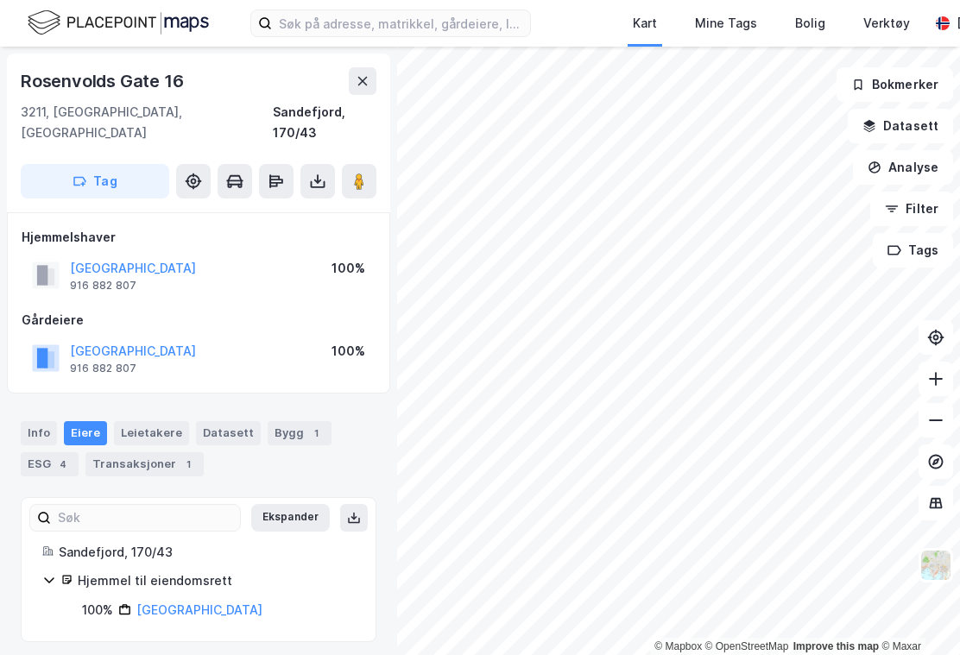
click at [369, 71] on button at bounding box center [363, 81] width 28 height 28
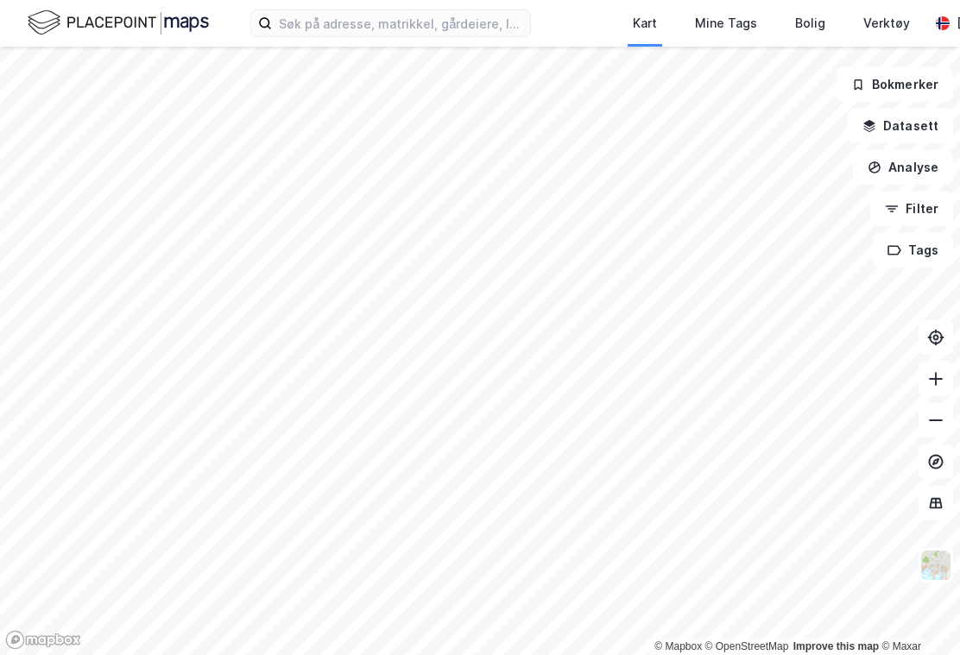
click at [922, 351] on button at bounding box center [936, 337] width 35 height 35
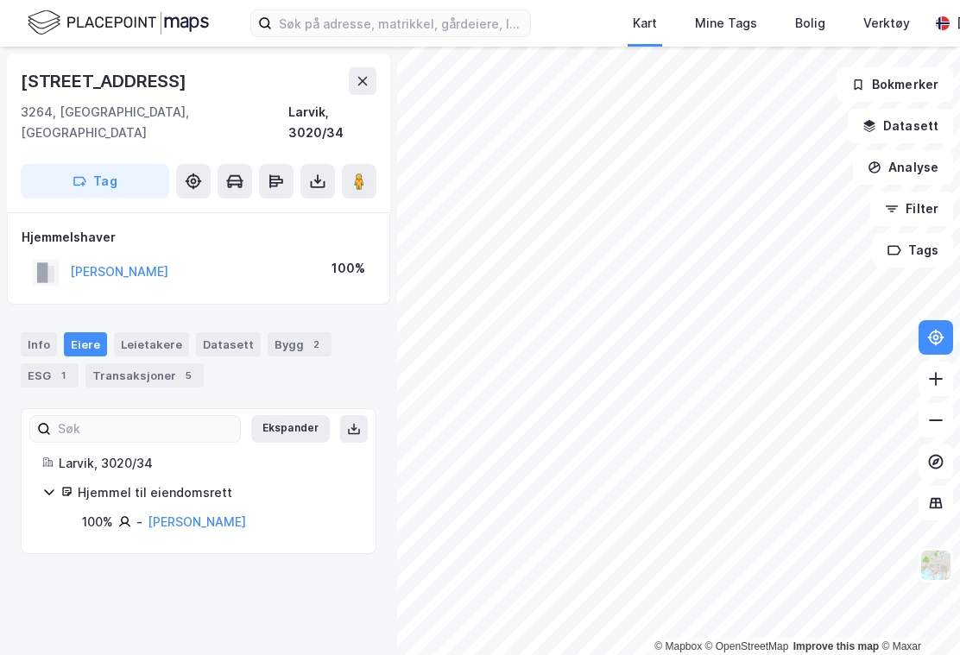
click at [33, 332] on div "Info" at bounding box center [39, 344] width 36 height 24
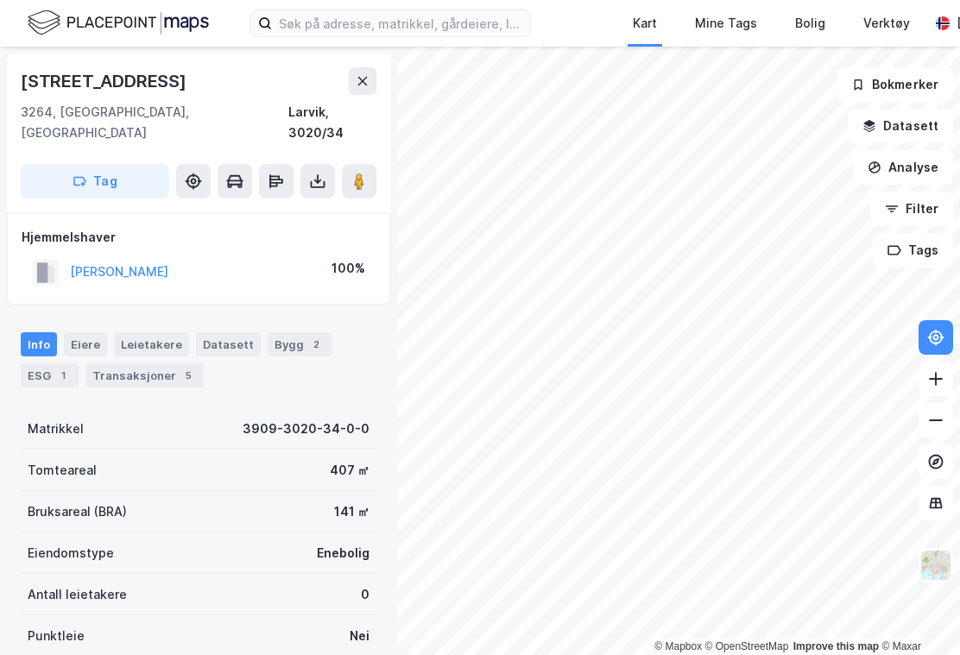
click at [73, 332] on div "Eiere" at bounding box center [85, 344] width 43 height 24
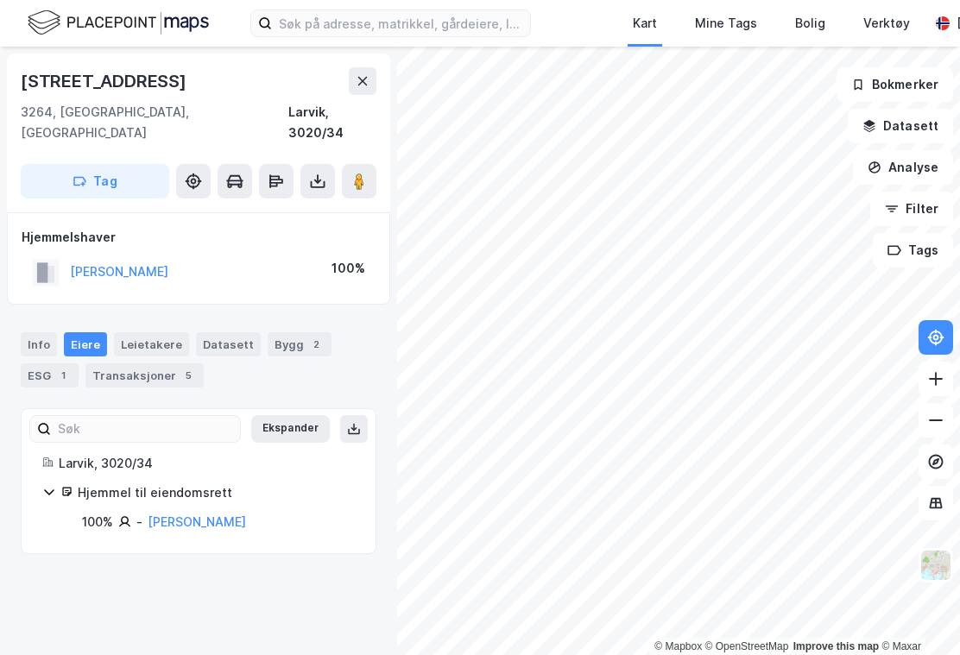
click at [96, 258] on div "TRAE SIGRUN" at bounding box center [100, 272] width 136 height 28
click at [0, 0] on button "TRAE SIGRUN" at bounding box center [0, 0] width 0 height 0
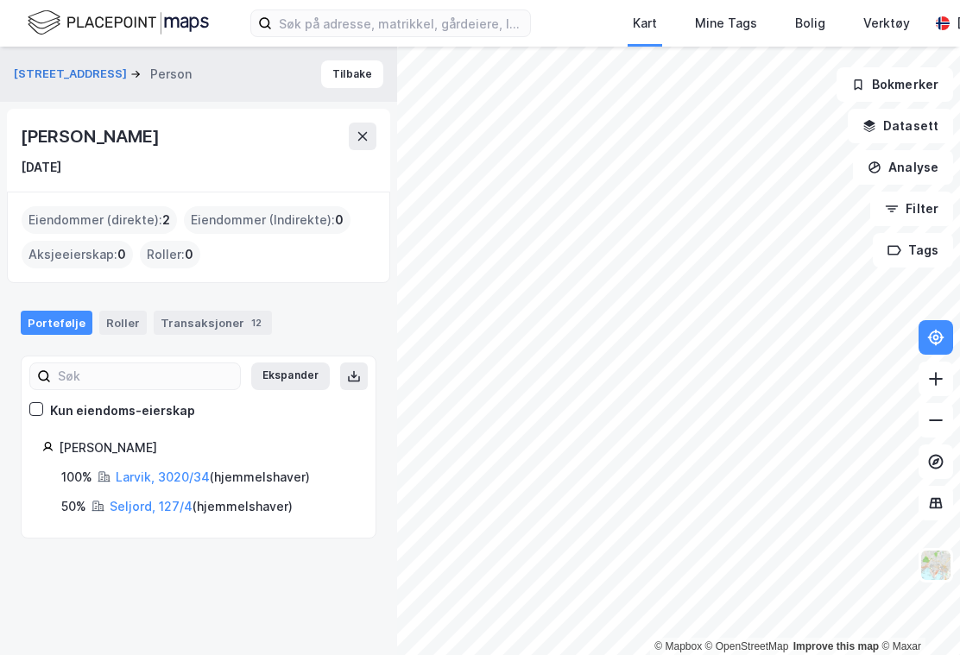
click at [337, 67] on button "Tilbake" at bounding box center [352, 74] width 62 height 28
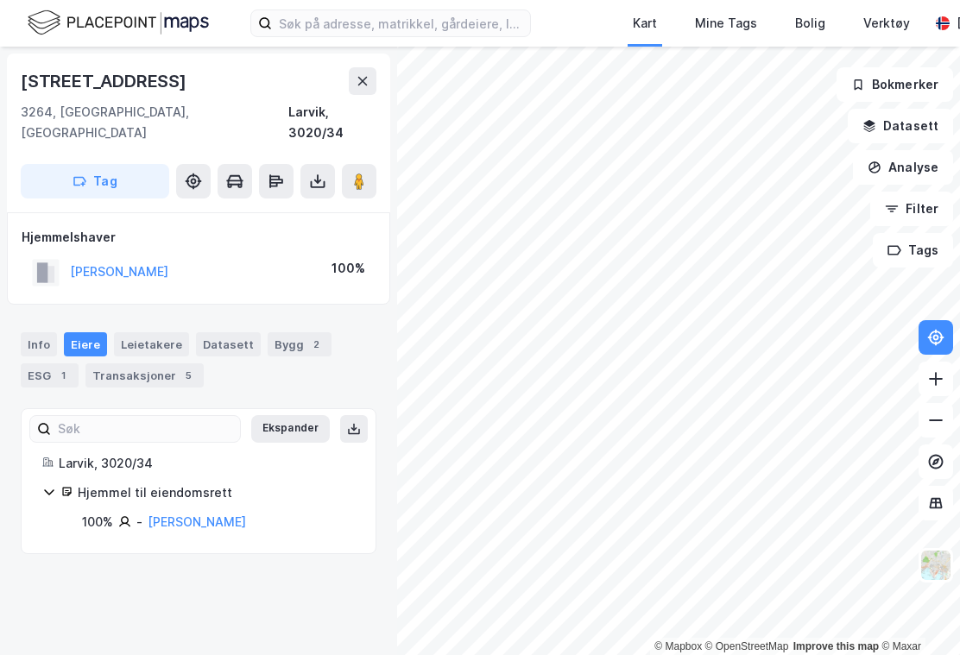
click at [358, 73] on button at bounding box center [363, 81] width 28 height 28
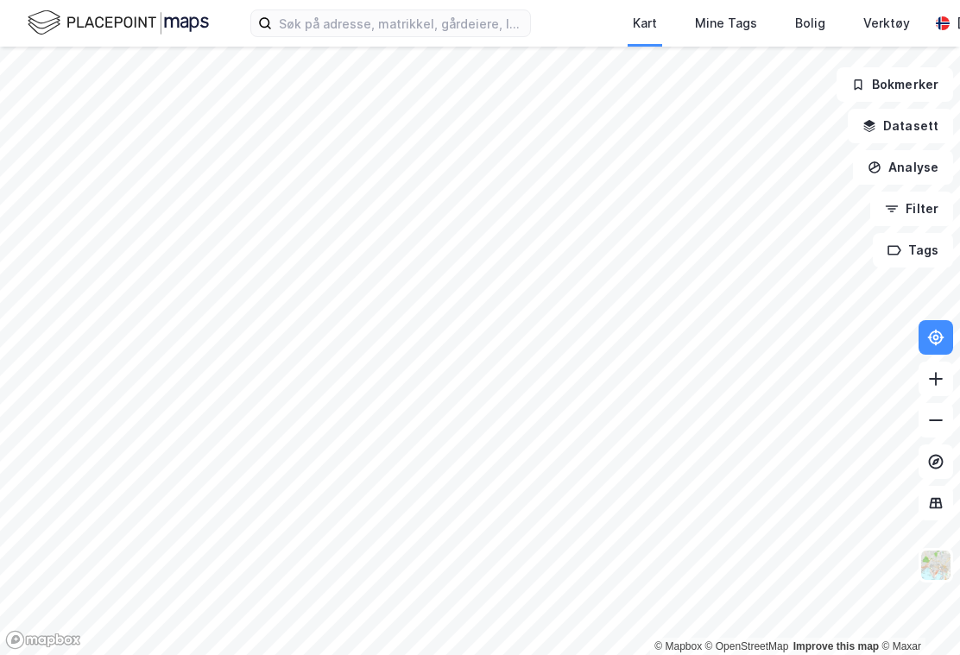
click at [932, 207] on button "Filter" at bounding box center [911, 209] width 83 height 35
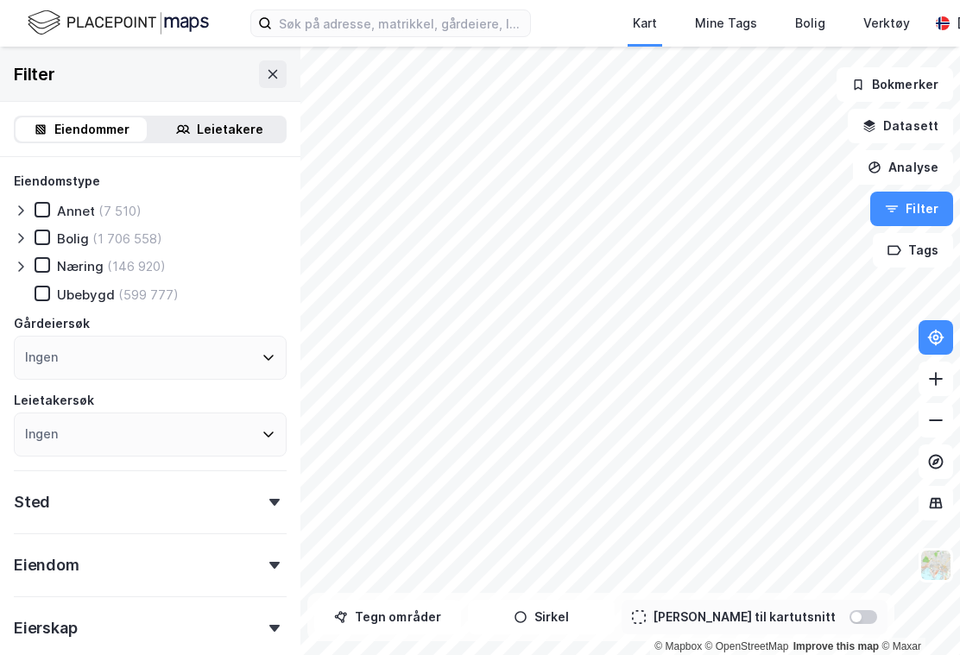
click at [925, 123] on button "Datasett" at bounding box center [900, 126] width 105 height 35
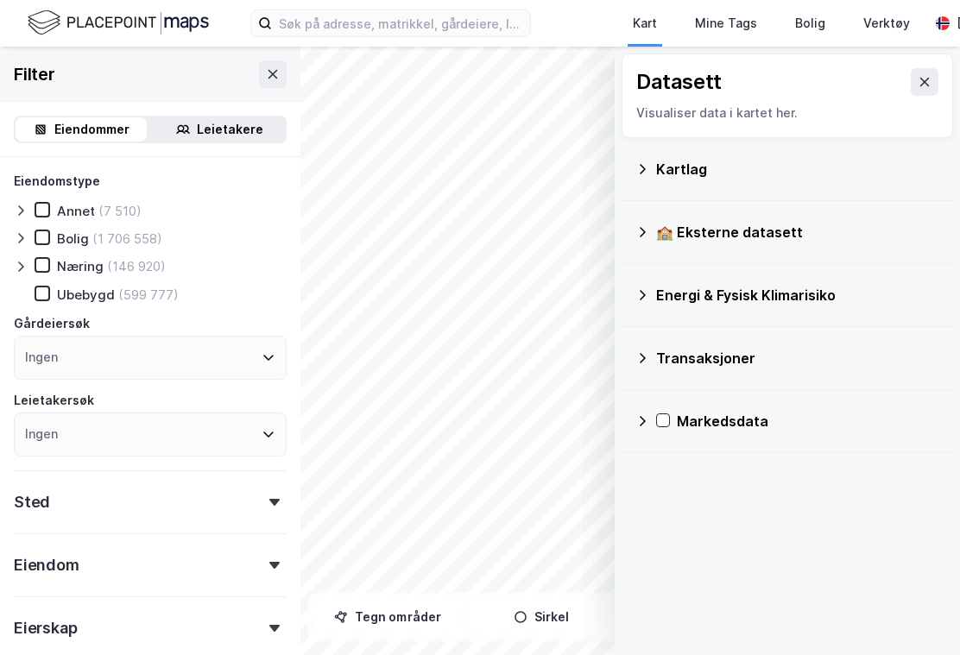
click at [274, 73] on icon at bounding box center [273, 73] width 9 height 9
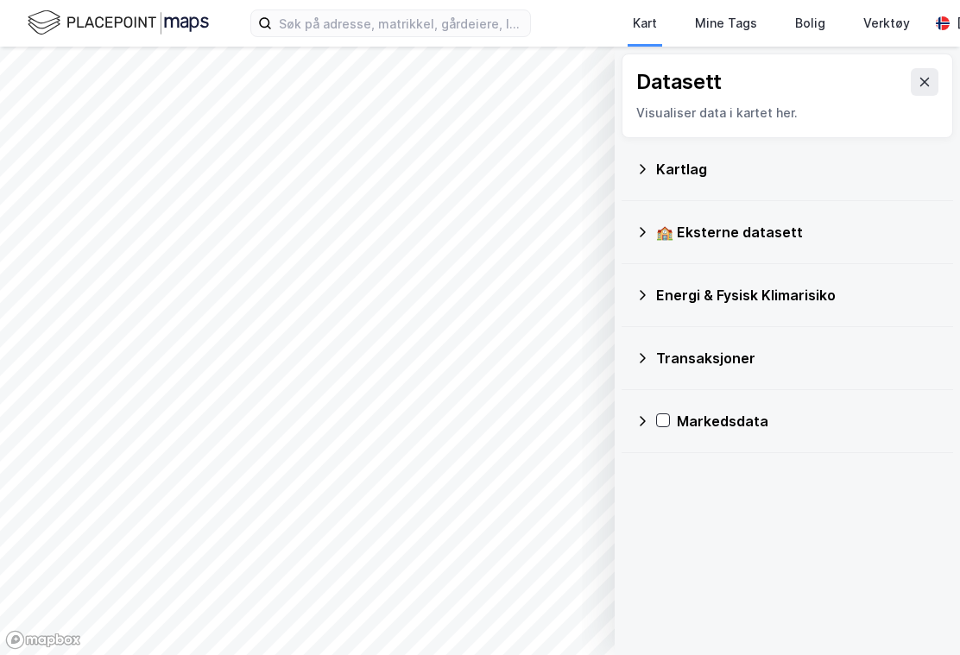
click at [697, 167] on div "Kartlag" at bounding box center [797, 169] width 283 height 21
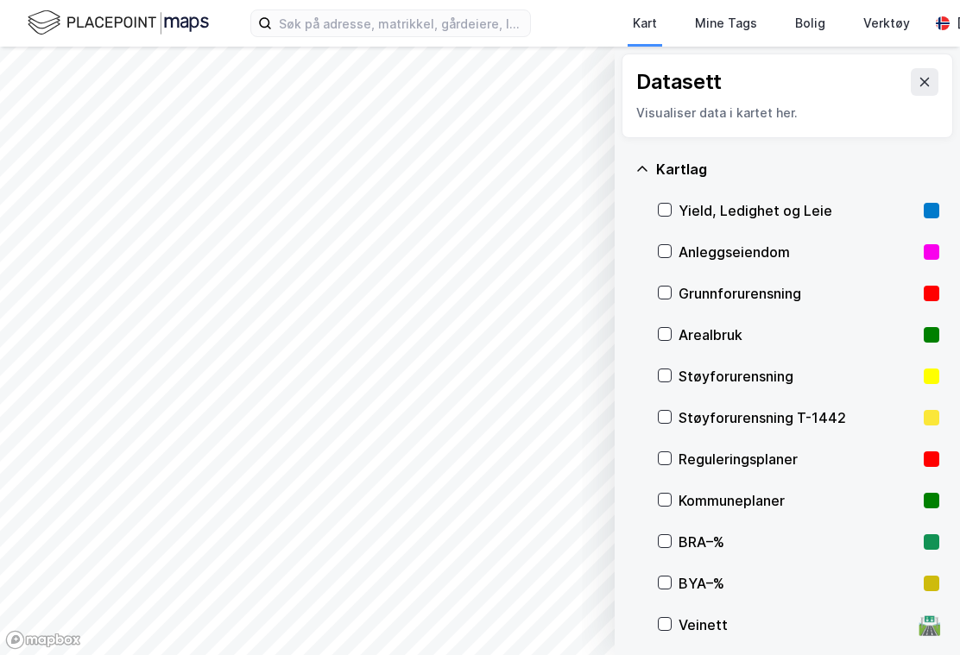
click at [753, 209] on div "Yield, Ledighet og Leie" at bounding box center [798, 210] width 238 height 21
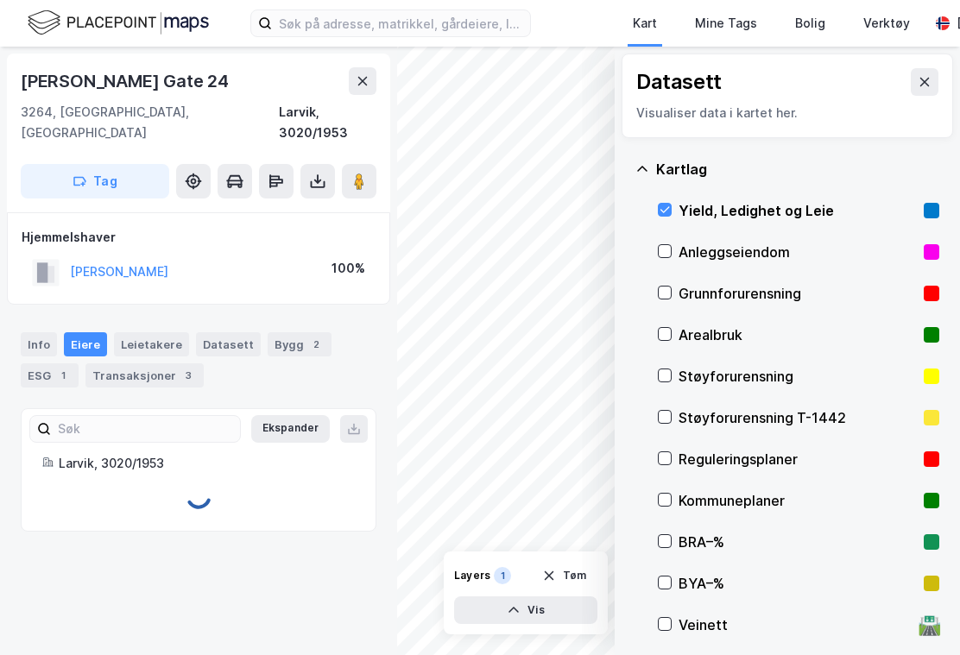
click at [911, 79] on button at bounding box center [925, 82] width 28 height 28
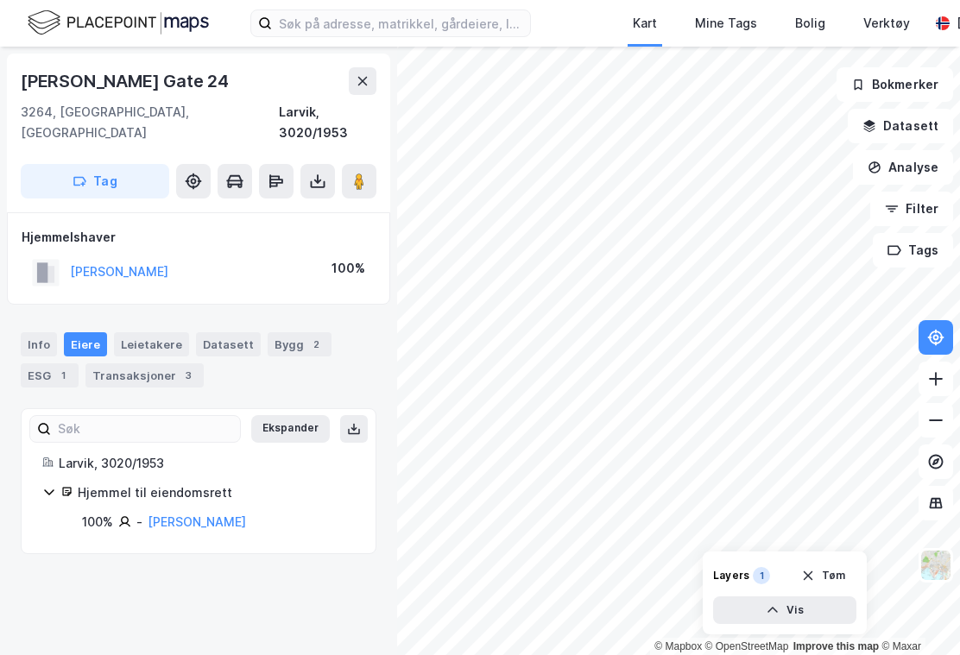
click at [778, 617] on icon "button" at bounding box center [773, 611] width 14 height 14
click at [375, 66] on div "Elligers Gate 24 3264, Larvik, Vestfold Larvik, 3020/1953 Tag" at bounding box center [198, 133] width 383 height 159
click at [364, 79] on icon at bounding box center [362, 81] width 9 height 9
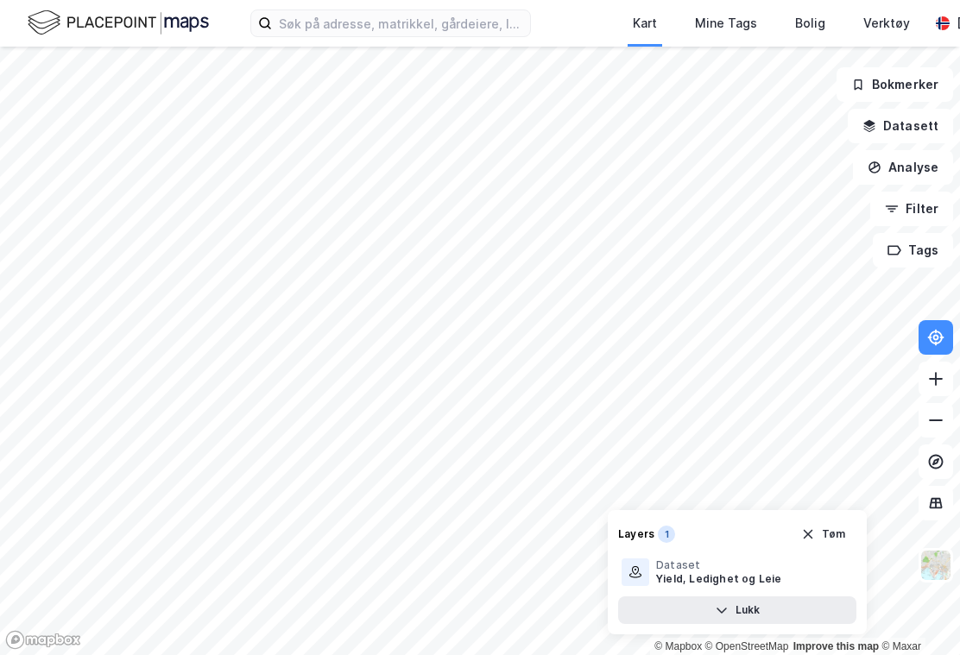
click at [832, 548] on button "Tøm" at bounding box center [823, 535] width 66 height 28
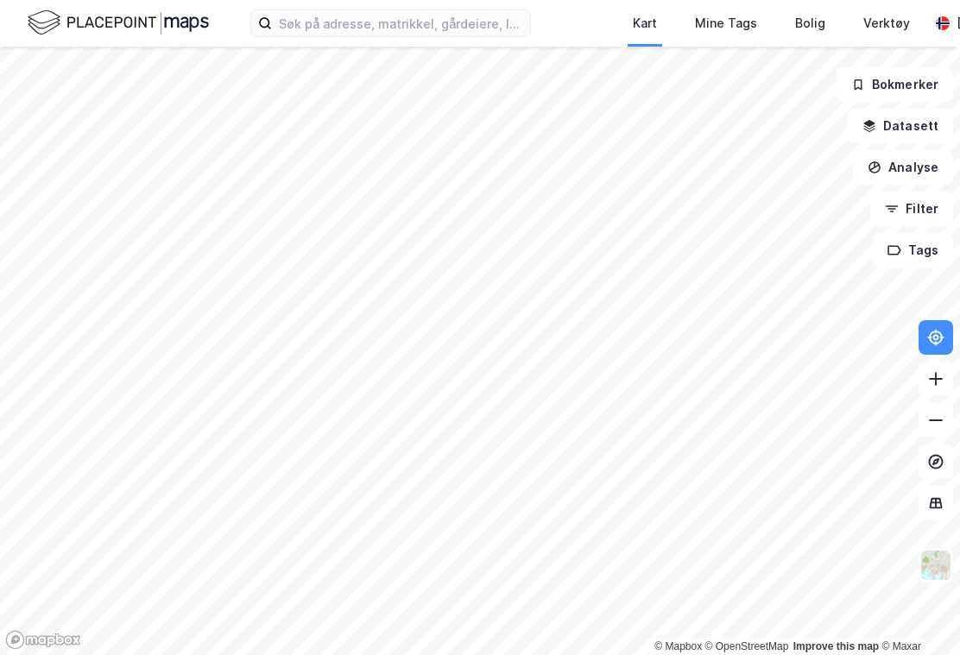
click at [921, 128] on button "Datasett" at bounding box center [900, 126] width 105 height 35
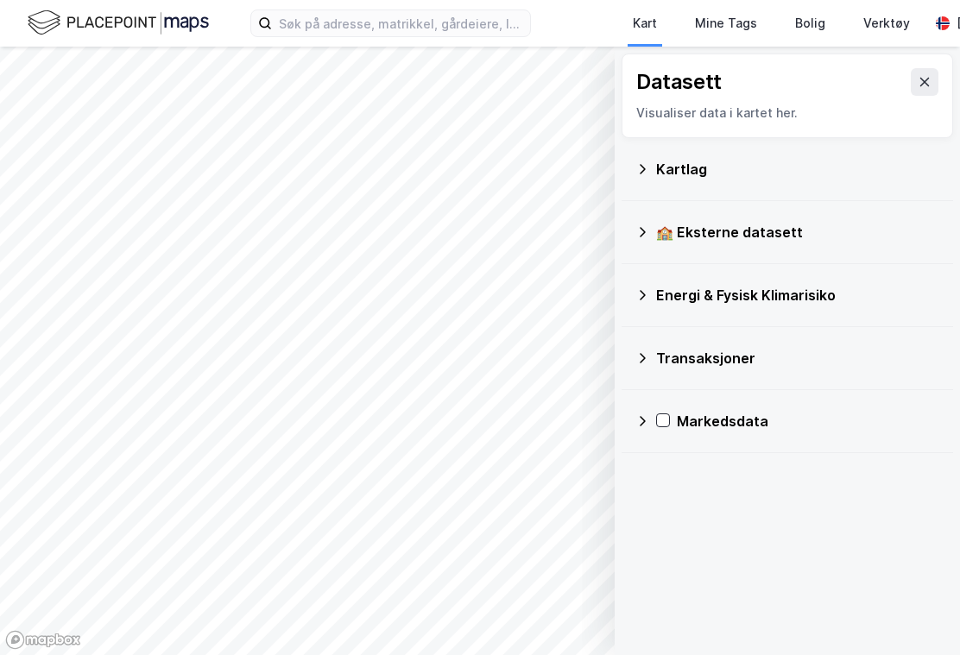
click at [649, 171] on div "Kartlag" at bounding box center [788, 169] width 304 height 41
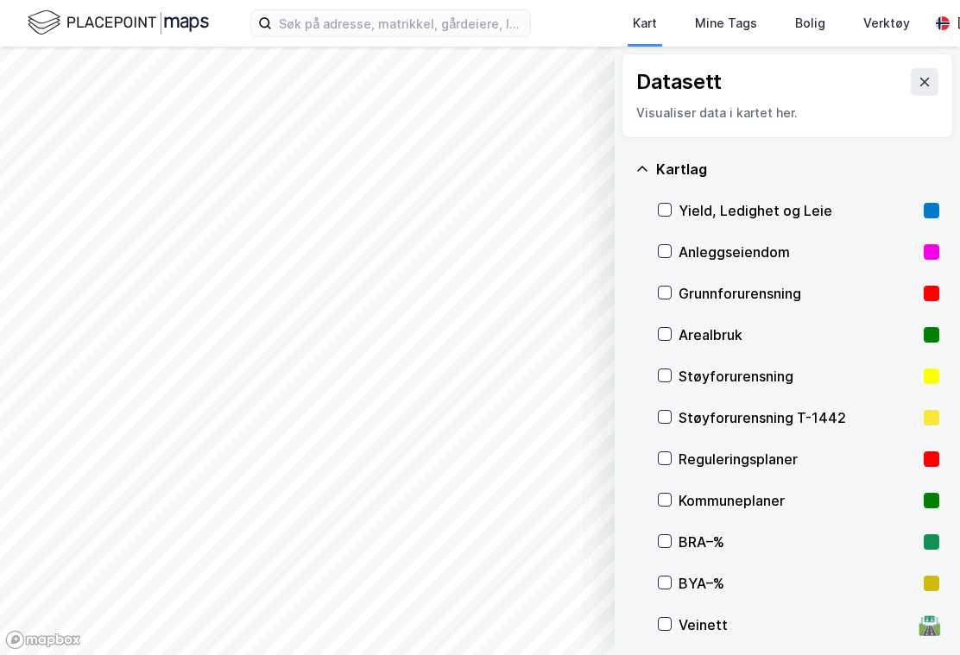
click at [664, 288] on icon at bounding box center [665, 293] width 12 height 12
click at [522, 624] on button "Vis" at bounding box center [525, 611] width 143 height 28
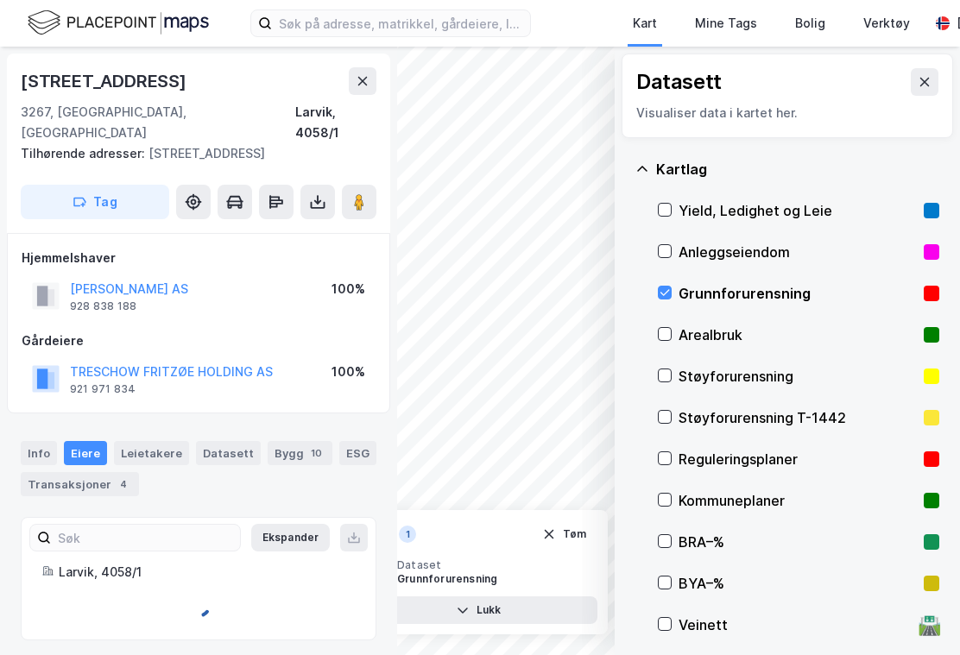
click at [921, 78] on icon at bounding box center [925, 82] width 9 height 9
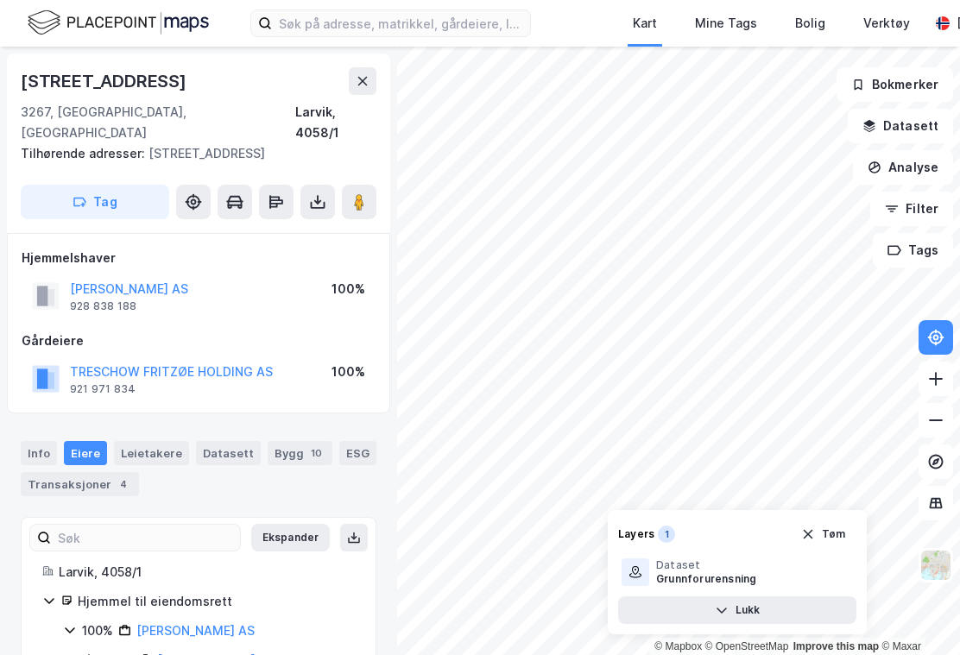
click at [370, 78] on button at bounding box center [363, 81] width 28 height 28
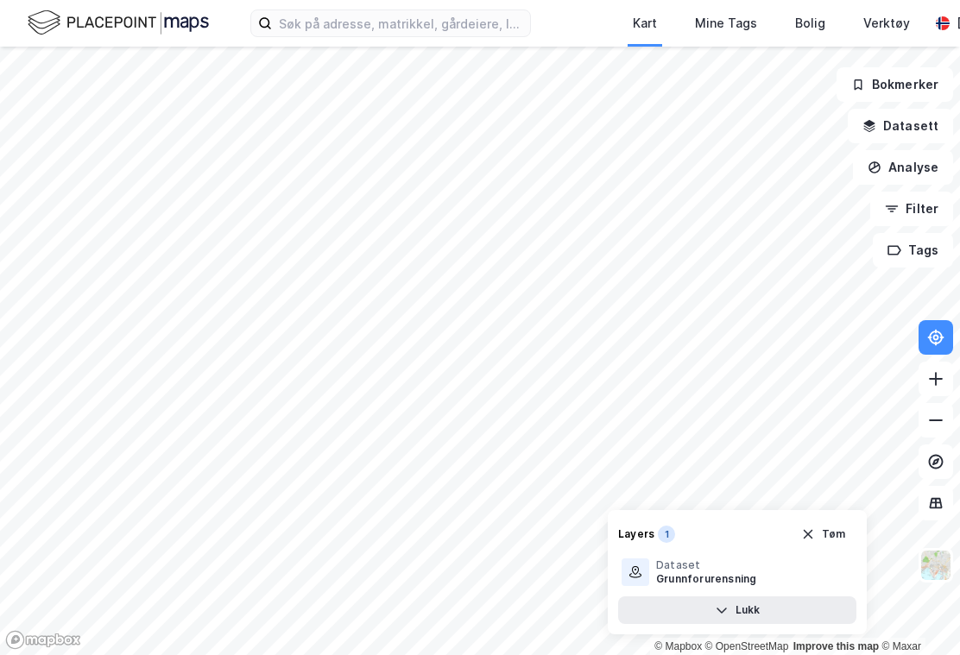
click at [813, 541] on icon "button" at bounding box center [808, 535] width 14 height 14
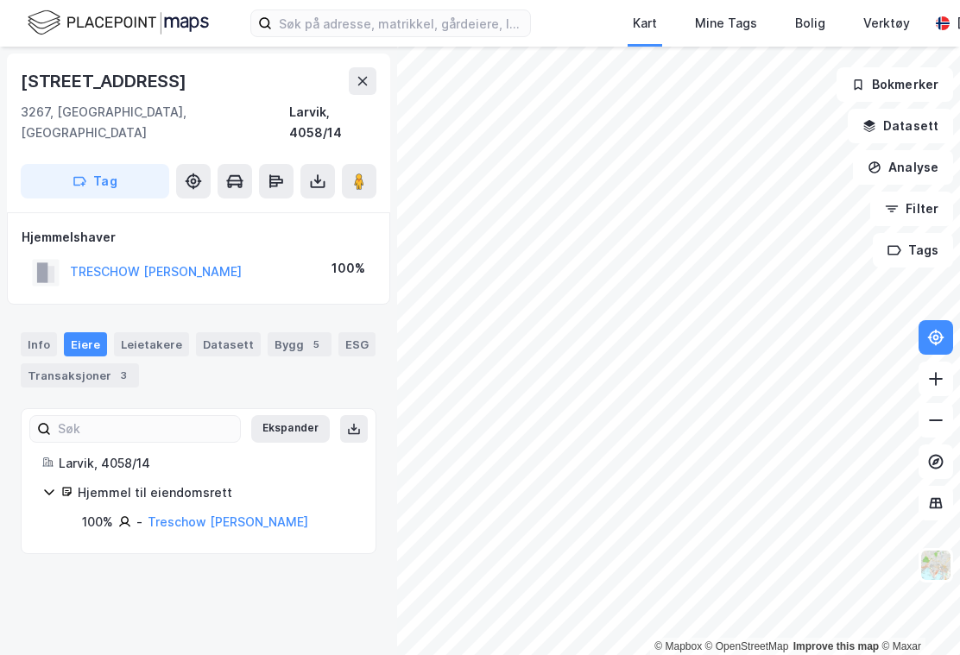
click at [352, 73] on button at bounding box center [363, 81] width 28 height 28
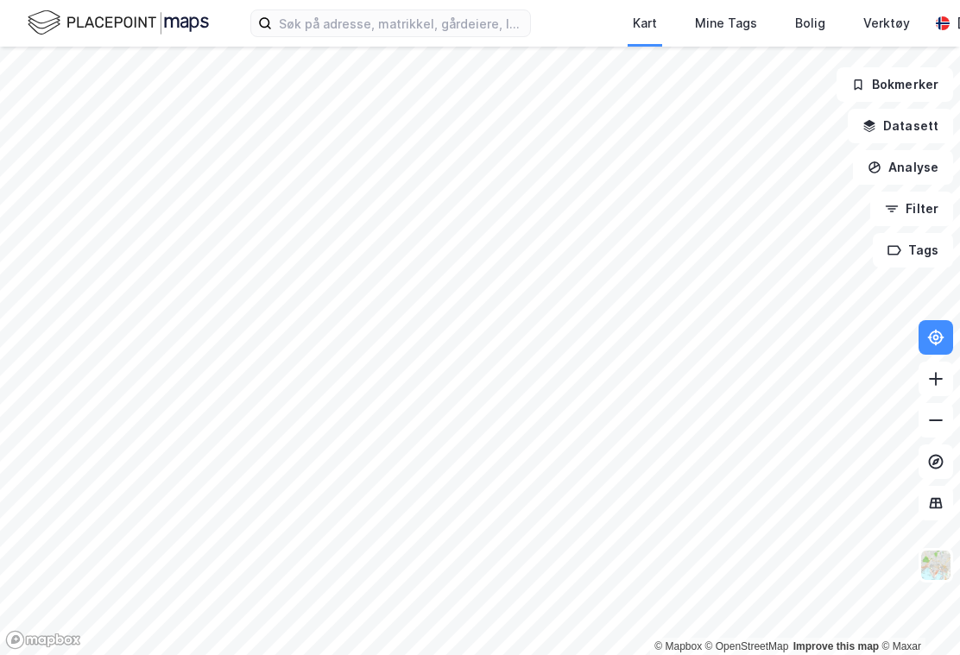
click at [923, 121] on button "Datasett" at bounding box center [900, 126] width 105 height 35
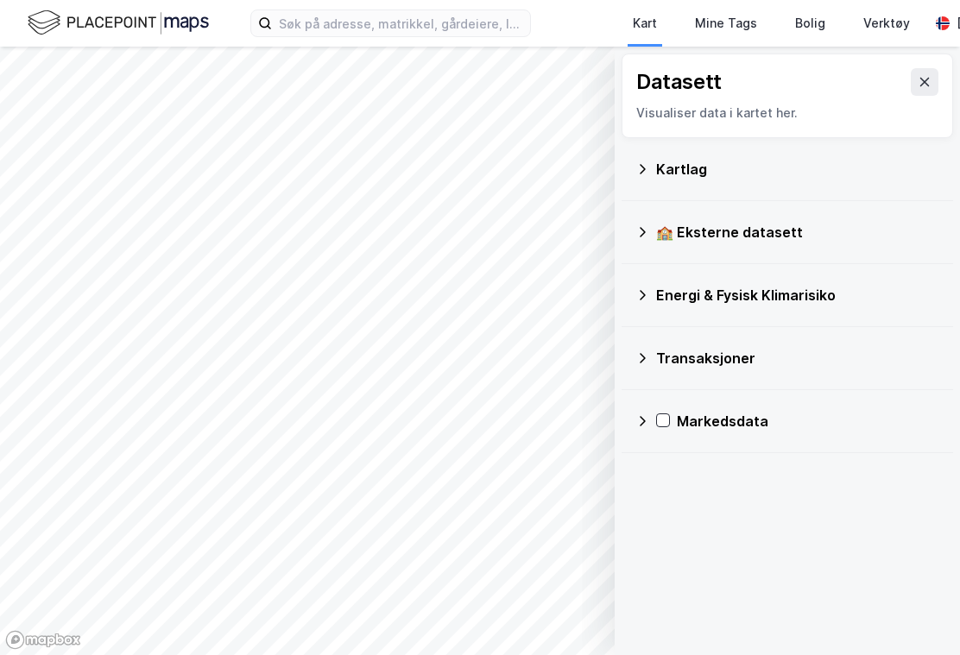
click at [676, 172] on div "Kartlag" at bounding box center [797, 169] width 283 height 21
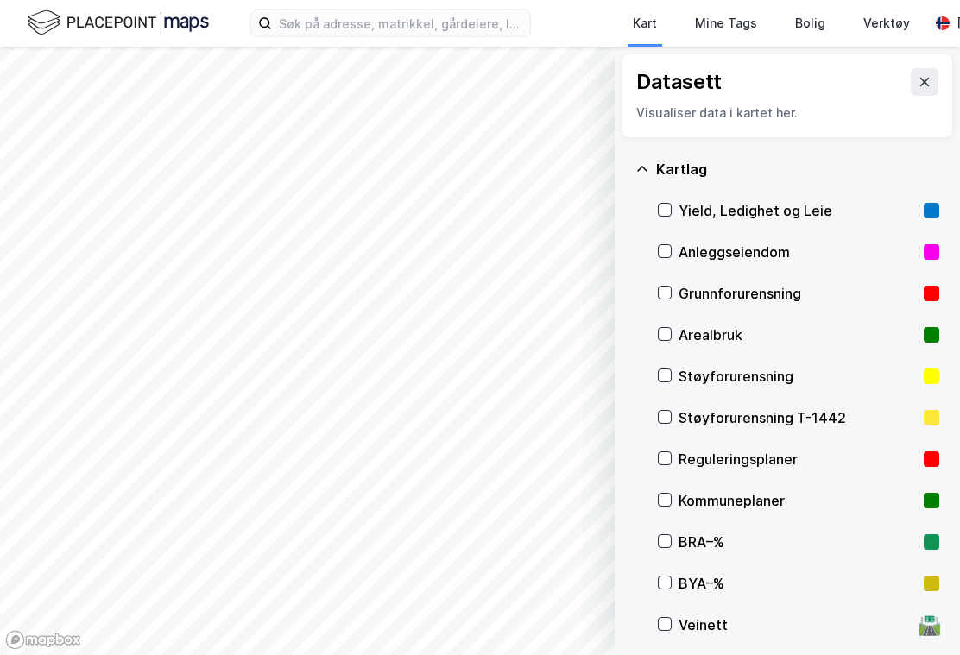
click at [664, 293] on icon at bounding box center [665, 293] width 12 height 12
click at [925, 93] on button at bounding box center [925, 82] width 28 height 28
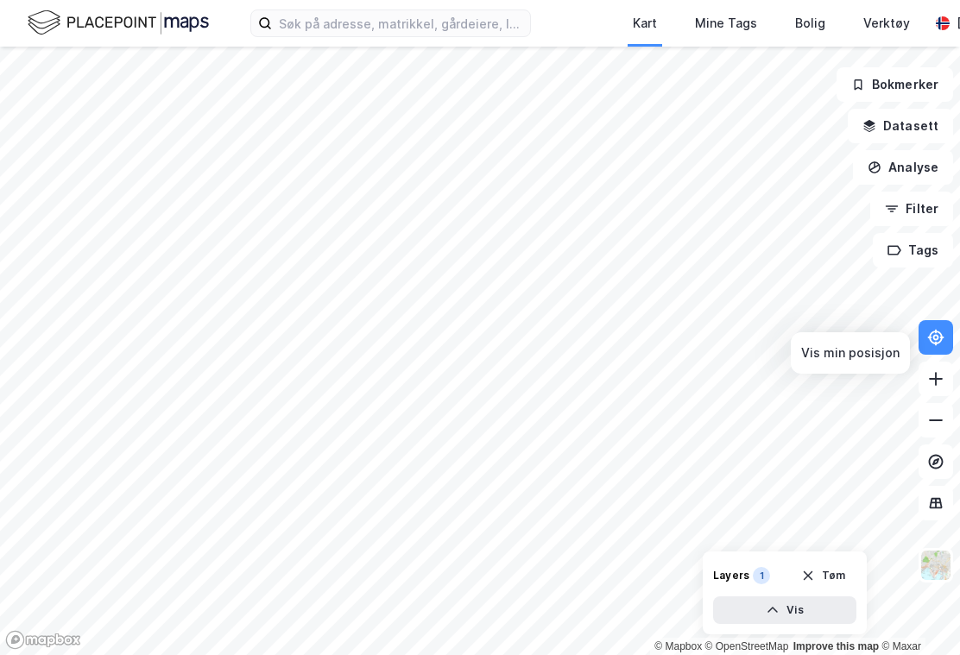
click at [934, 340] on icon at bounding box center [937, 337] width 6 height 6
click at [938, 346] on icon at bounding box center [935, 337] width 17 height 17
click at [901, 17] on div "Verktøy" at bounding box center [887, 23] width 47 height 21
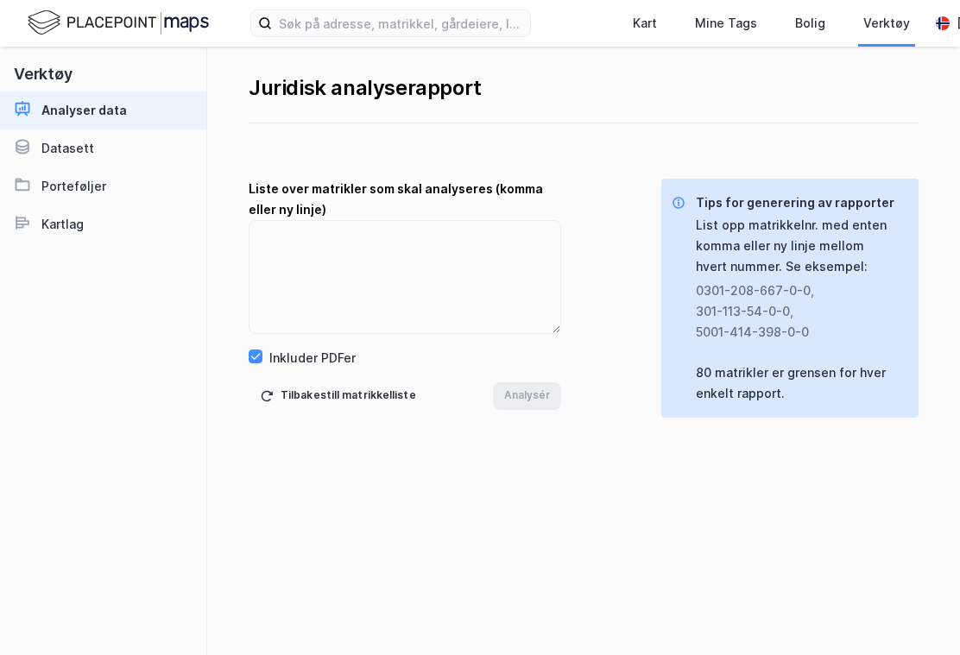
click at [646, 28] on div "Kart" at bounding box center [645, 23] width 24 height 21
